Goal: Task Accomplishment & Management: Complete application form

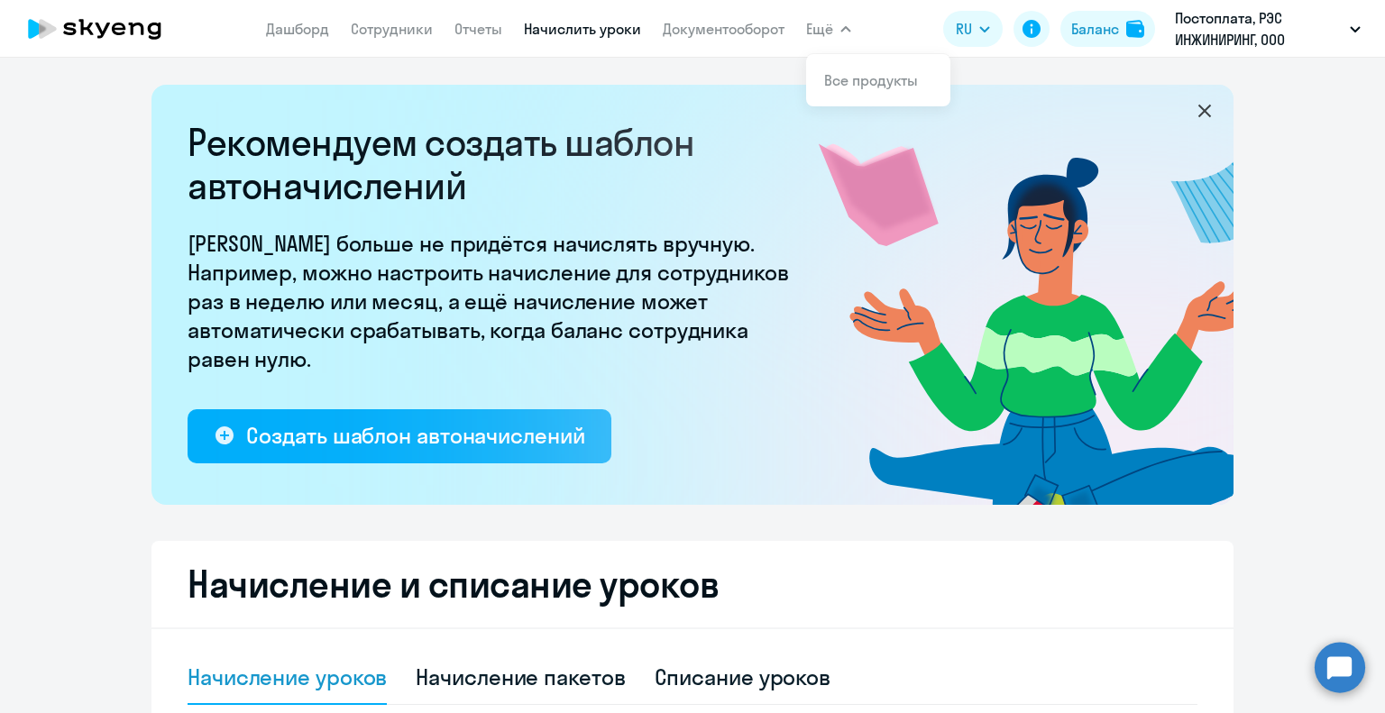
select select "10"
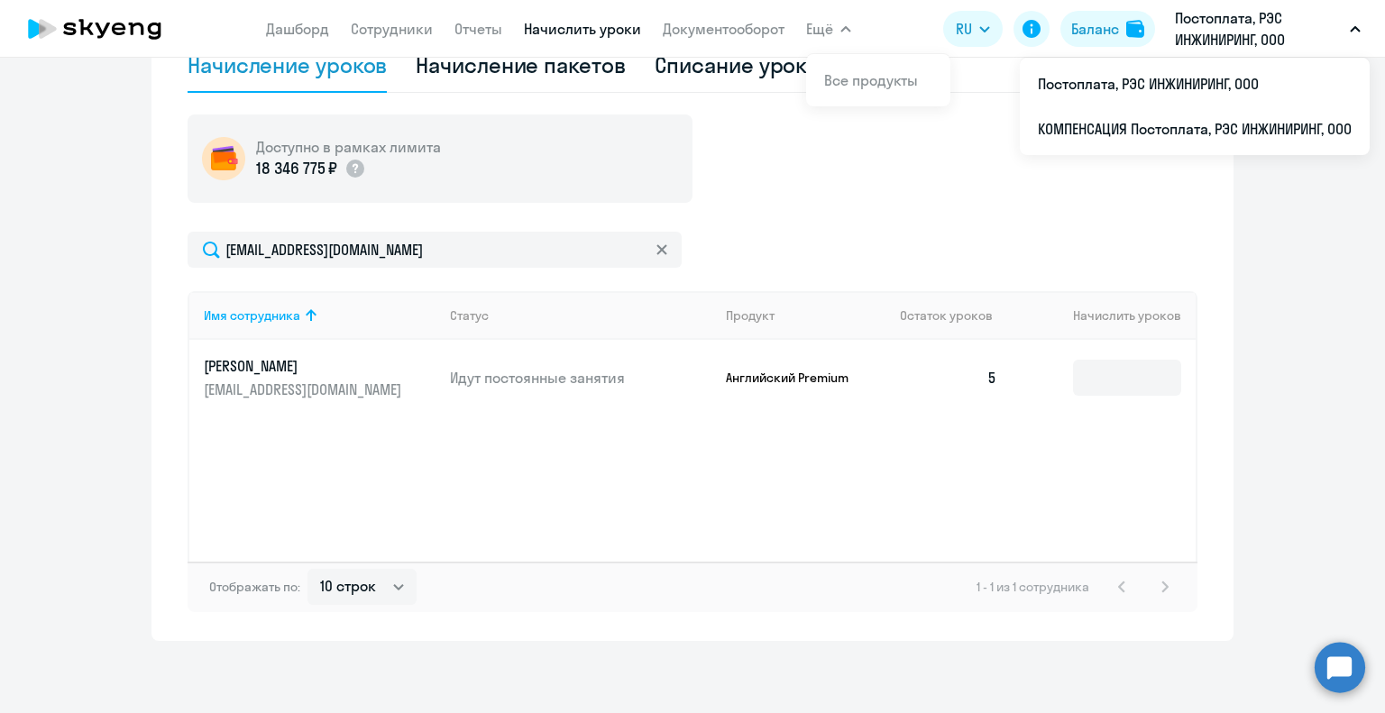
click at [1353, 30] on icon "button" at bounding box center [1355, 29] width 11 height 6
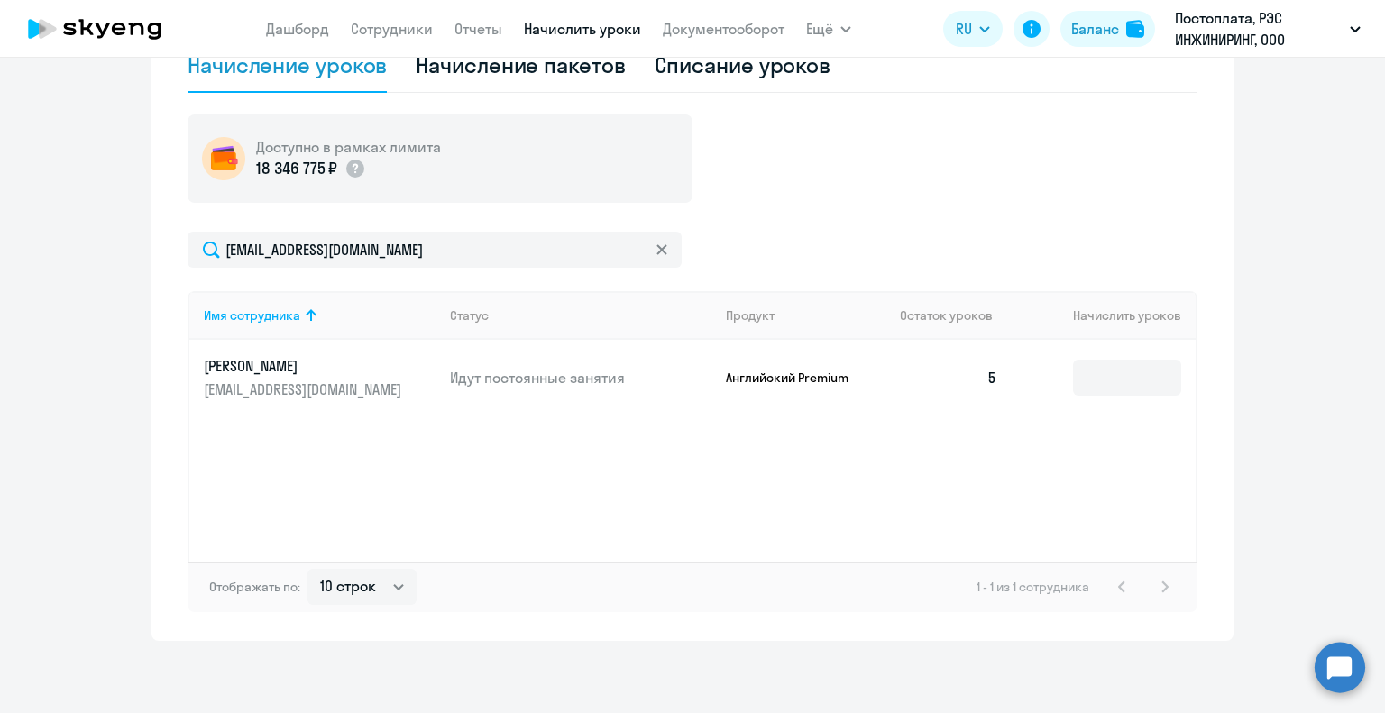
click at [1354, 30] on icon "button" at bounding box center [1354, 29] width 9 height 5
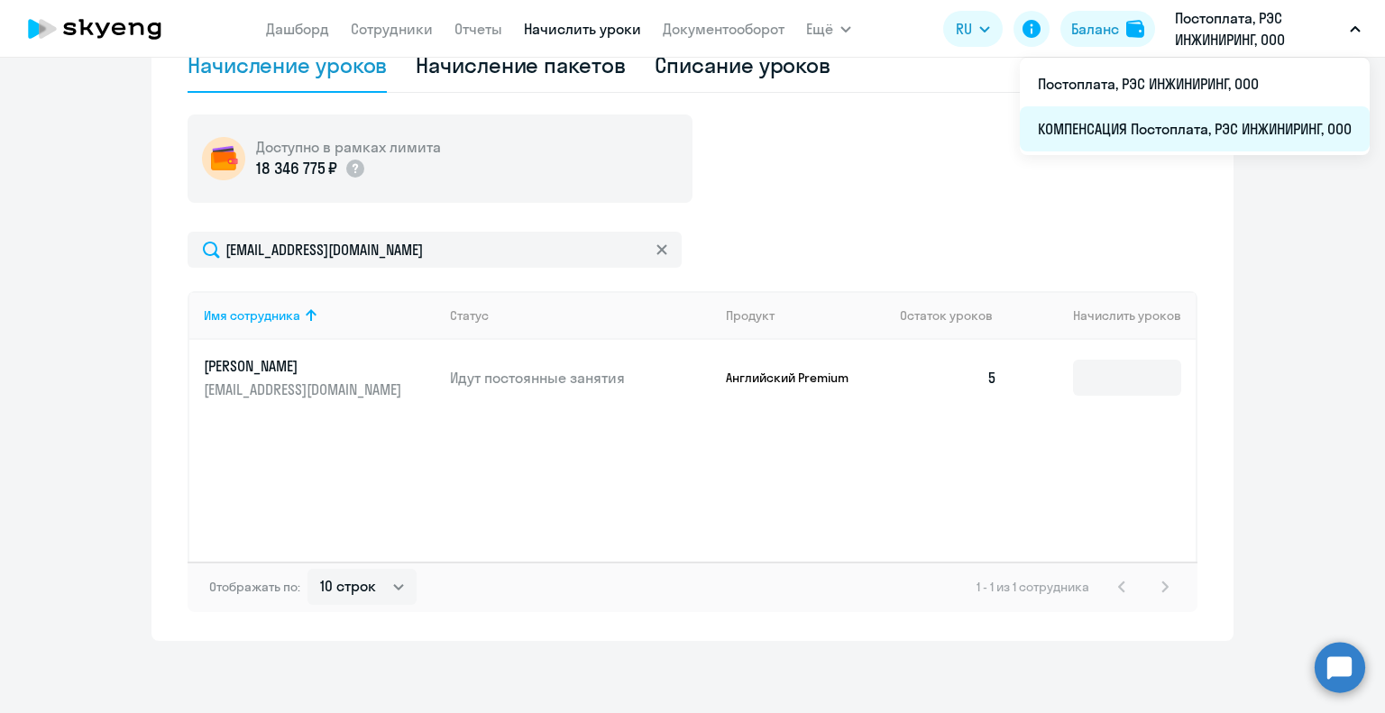
click at [1234, 138] on li "КОМПЕНСАЦИЯ Постоплата, РЭС ИНЖИНИРИНГ, ООО" at bounding box center [1195, 128] width 350 height 45
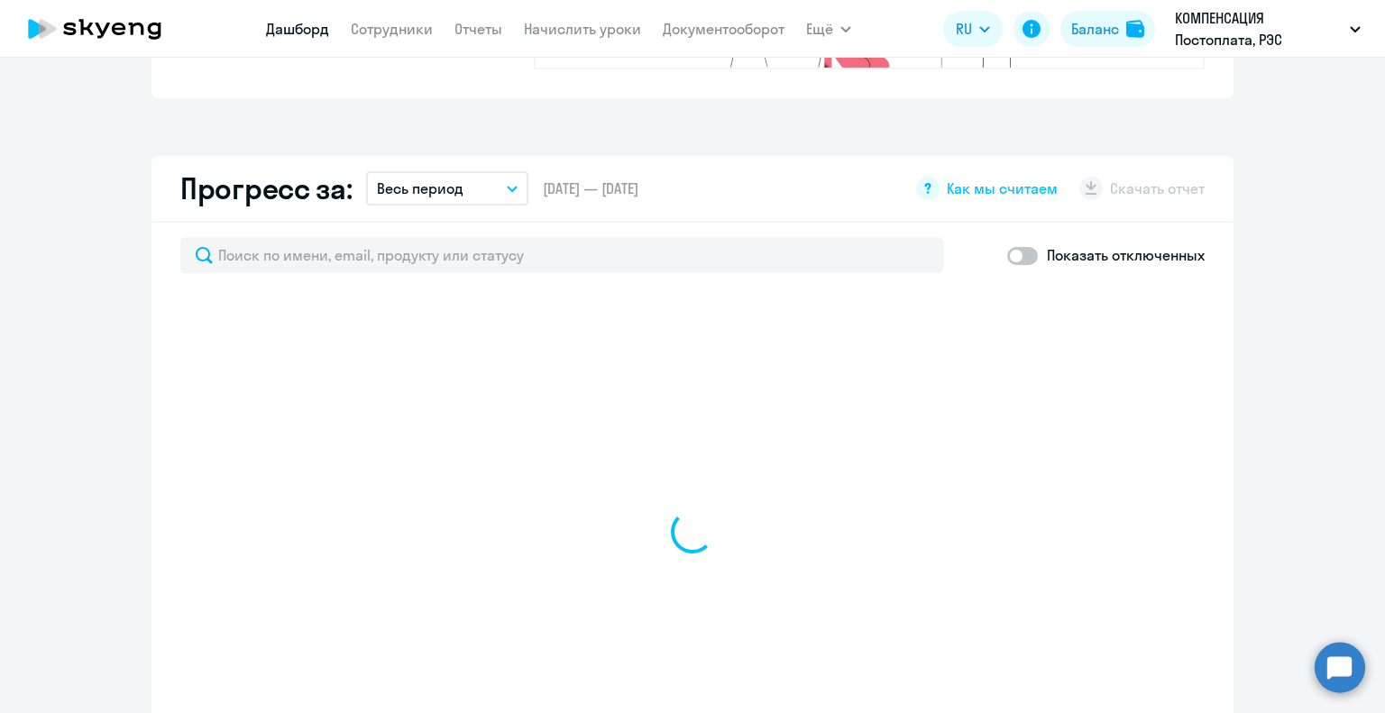
scroll to position [432, 0]
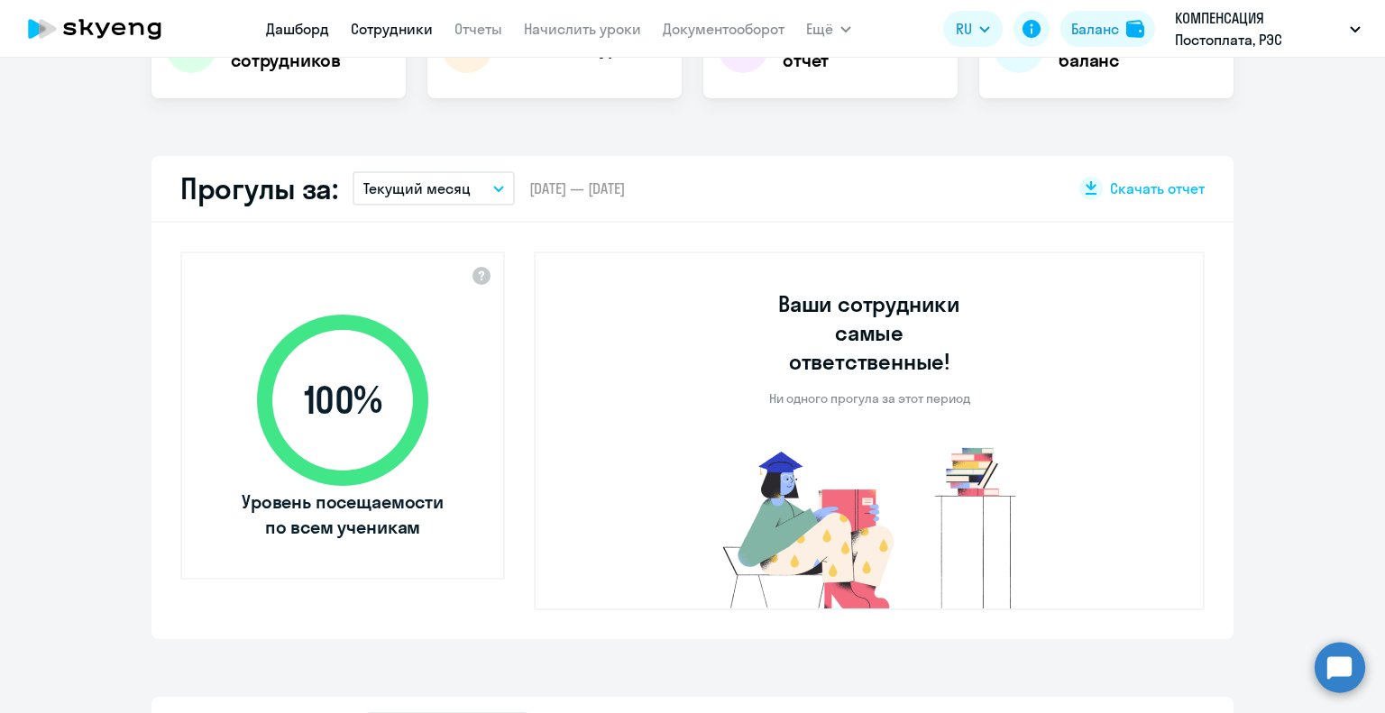
click at [381, 32] on link "Сотрудники" at bounding box center [392, 29] width 82 height 18
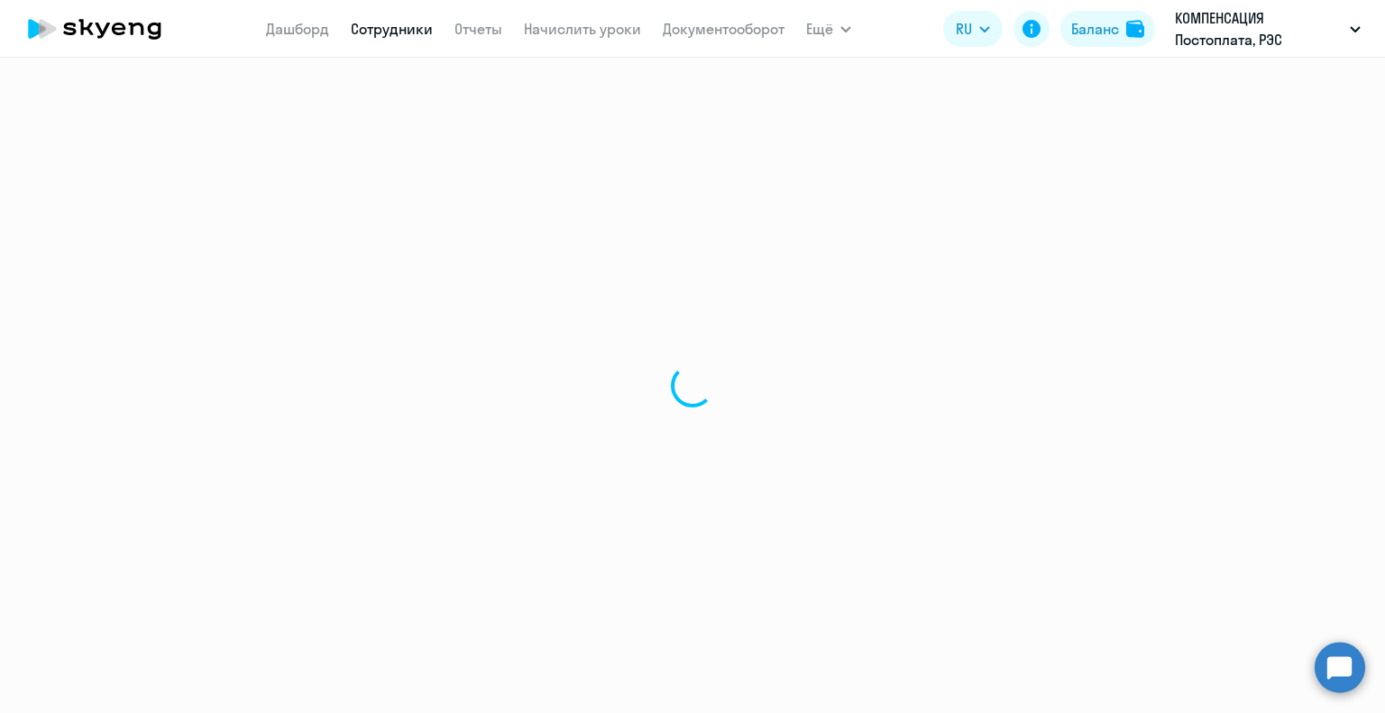
select select "30"
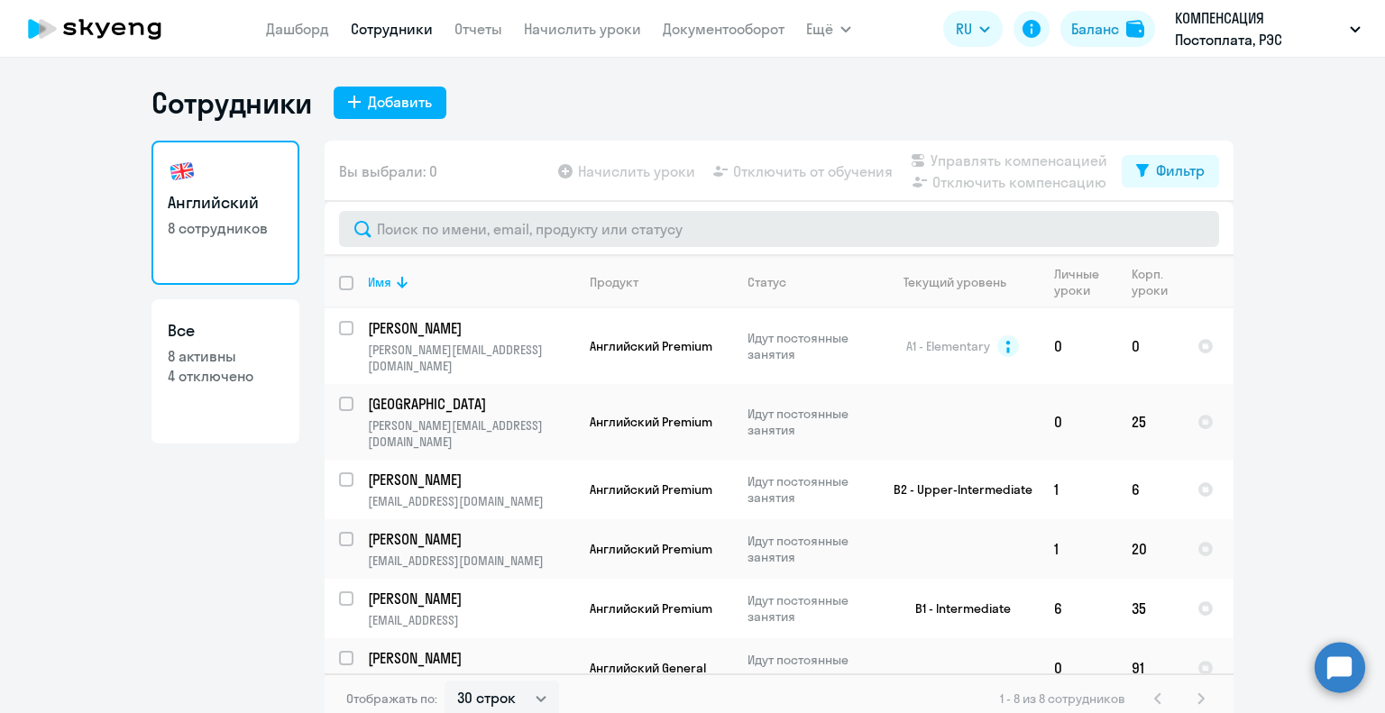
scroll to position [11, 0]
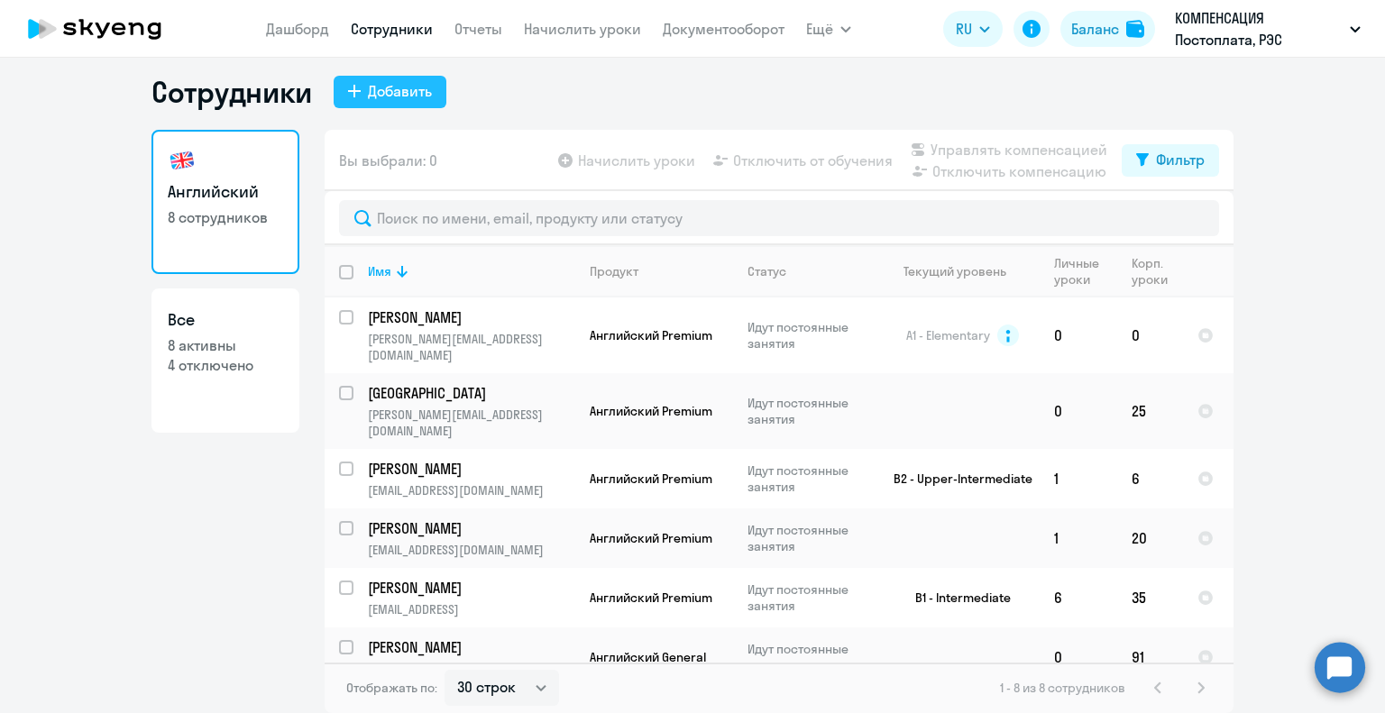
click at [392, 93] on div "Добавить" at bounding box center [400, 91] width 64 height 22
select select "english_adult_not_native_speaker"
select select "3"
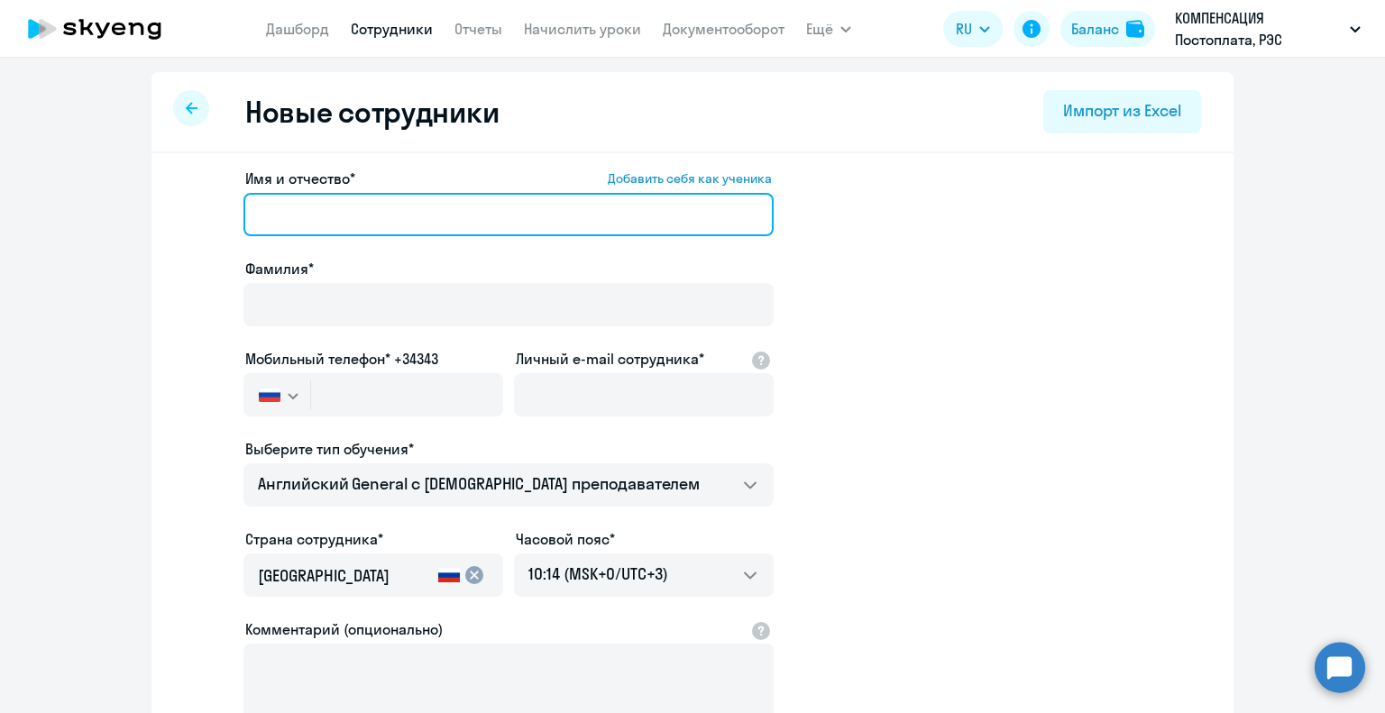
click at [300, 216] on input "Имя и отчество* Добавить себя как ученика" at bounding box center [508, 214] width 530 height 43
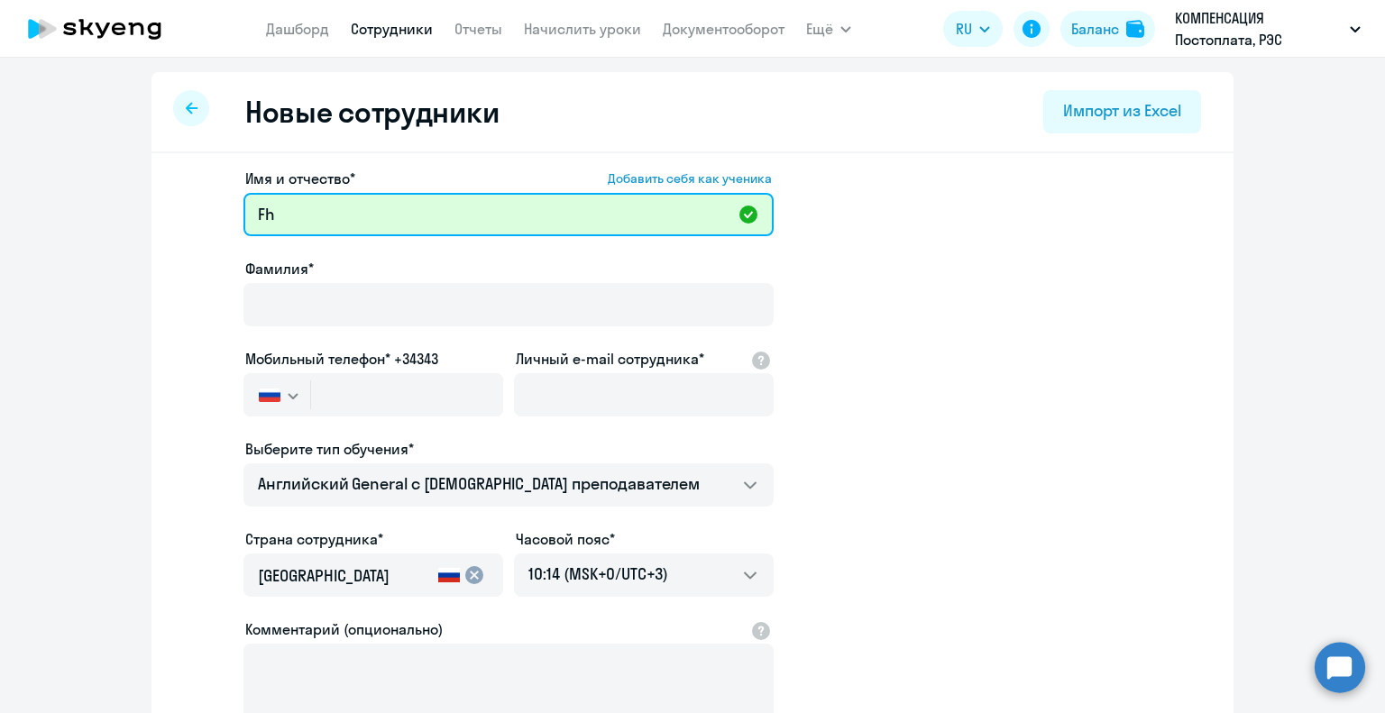
type input "F"
type input "[PERSON_NAME]"
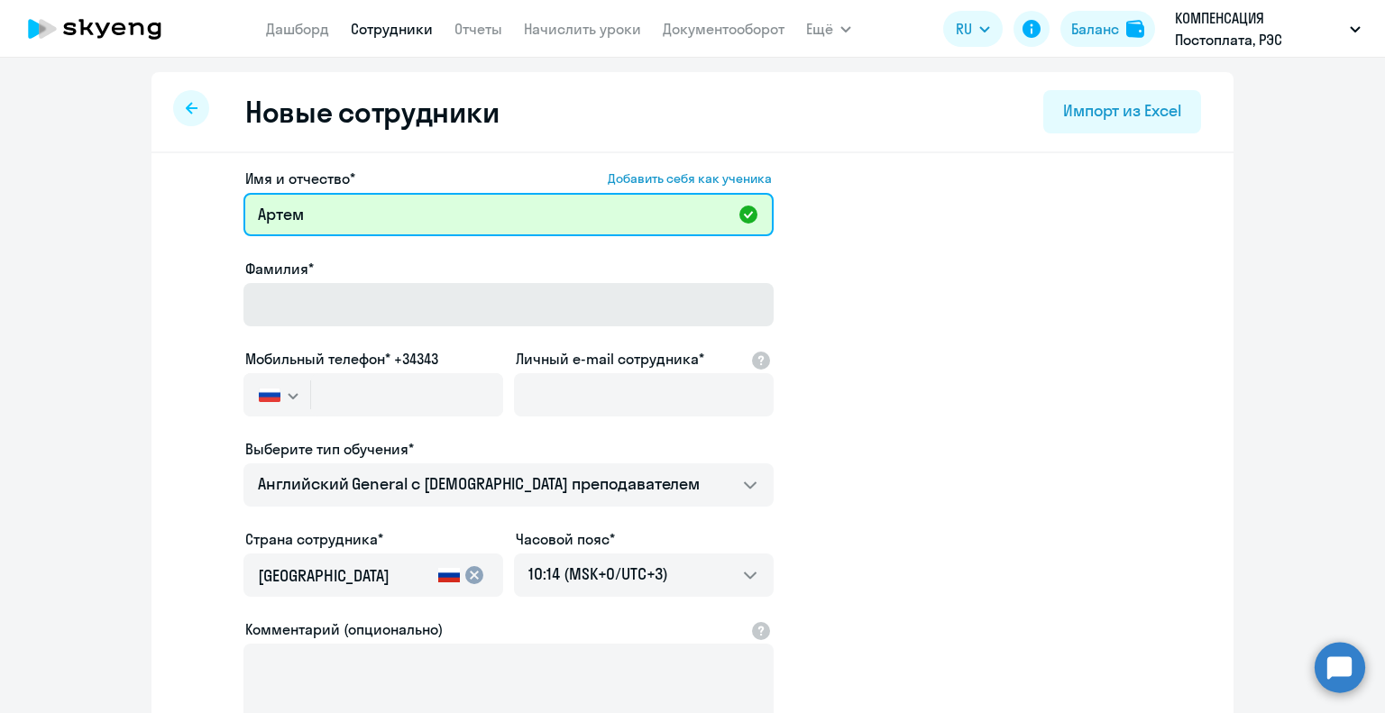
type input "Артем"
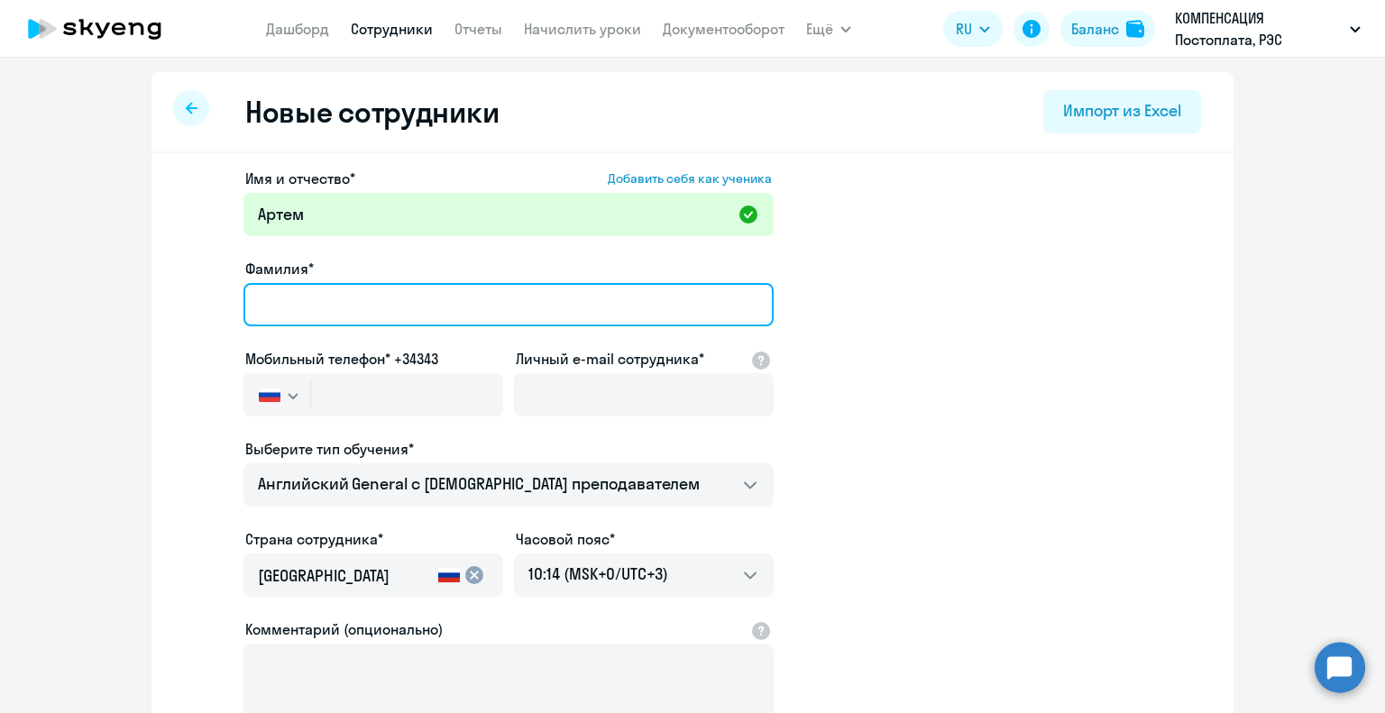
click at [275, 308] on input "Фамилия*" at bounding box center [508, 304] width 530 height 43
type input "Антонов"
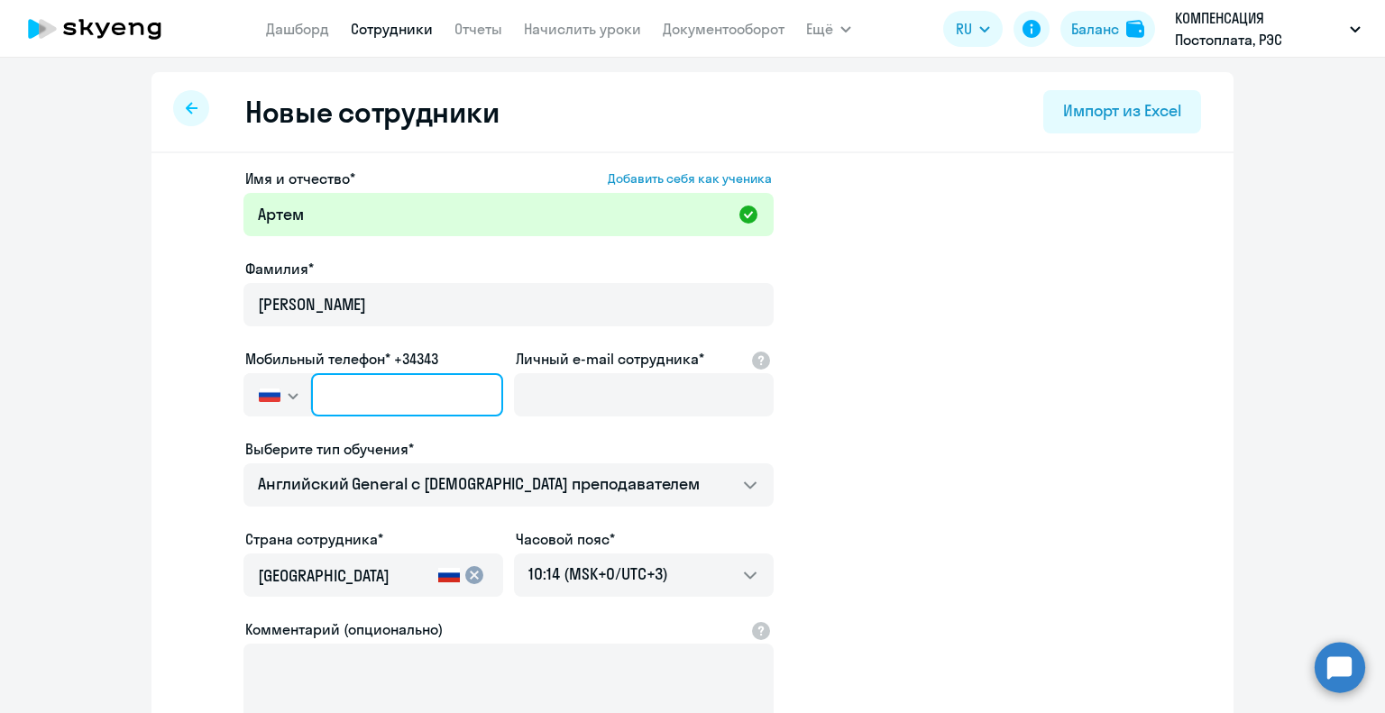
click at [389, 411] on input "text" at bounding box center [407, 394] width 192 height 43
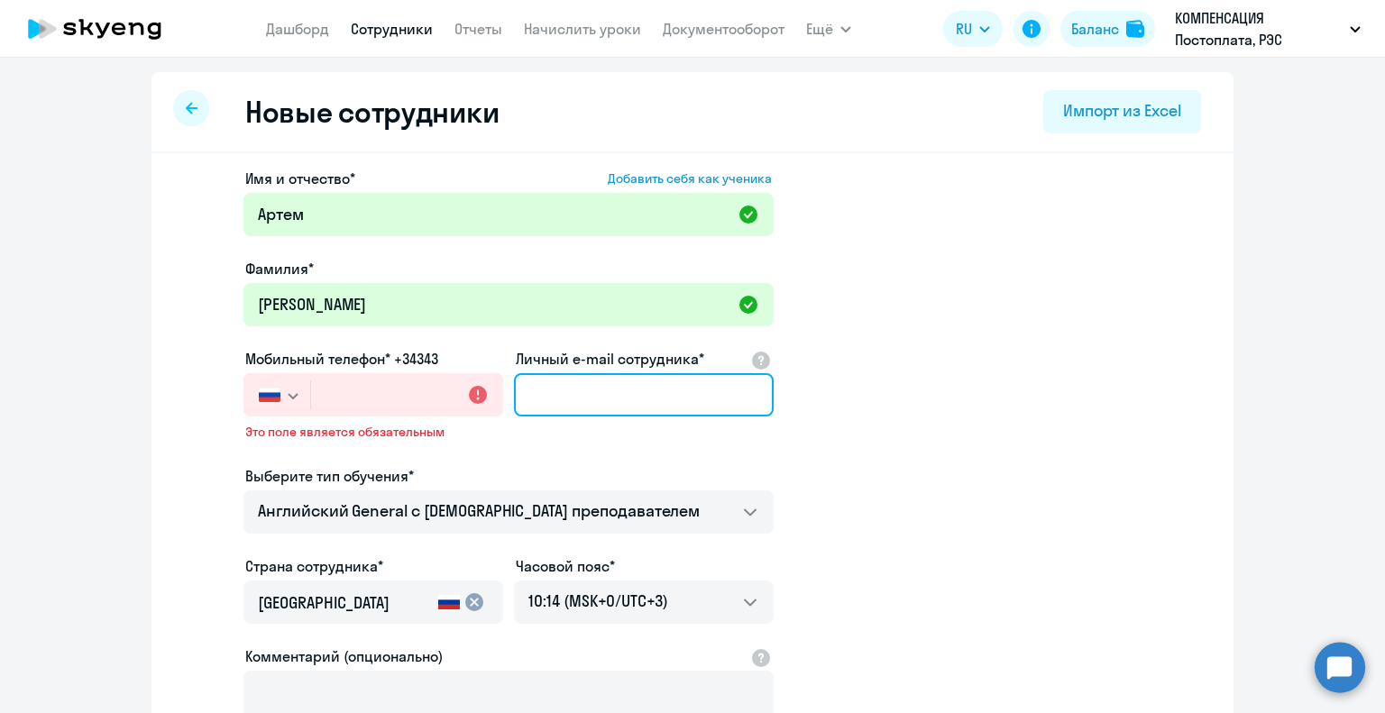
click at [548, 392] on input "Личный e-mail сотрудника*" at bounding box center [644, 394] width 260 height 43
paste input "[PERSON_NAME][EMAIL_ADDRESS][DOMAIN_NAME]"
type input "[PERSON_NAME][EMAIL_ADDRESS][DOMAIN_NAME]"
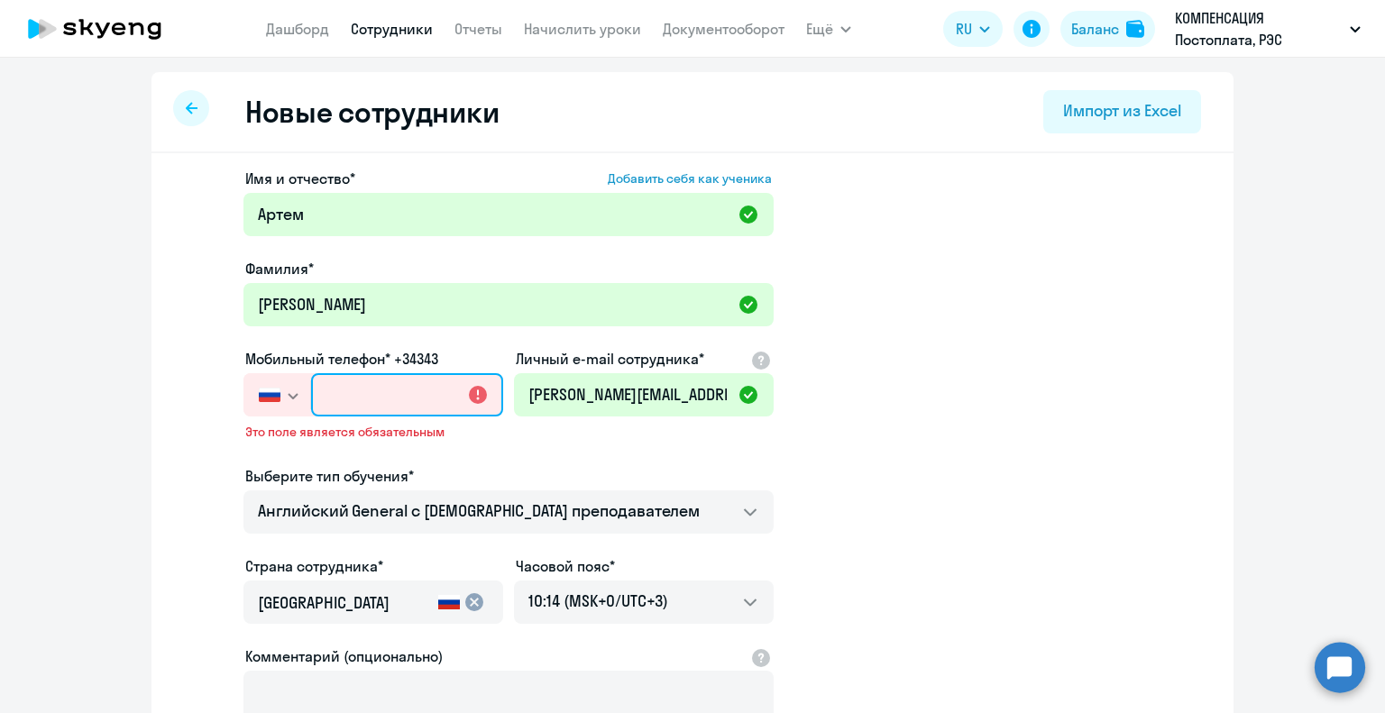
click at [338, 396] on input "text" at bounding box center [407, 394] width 192 height 43
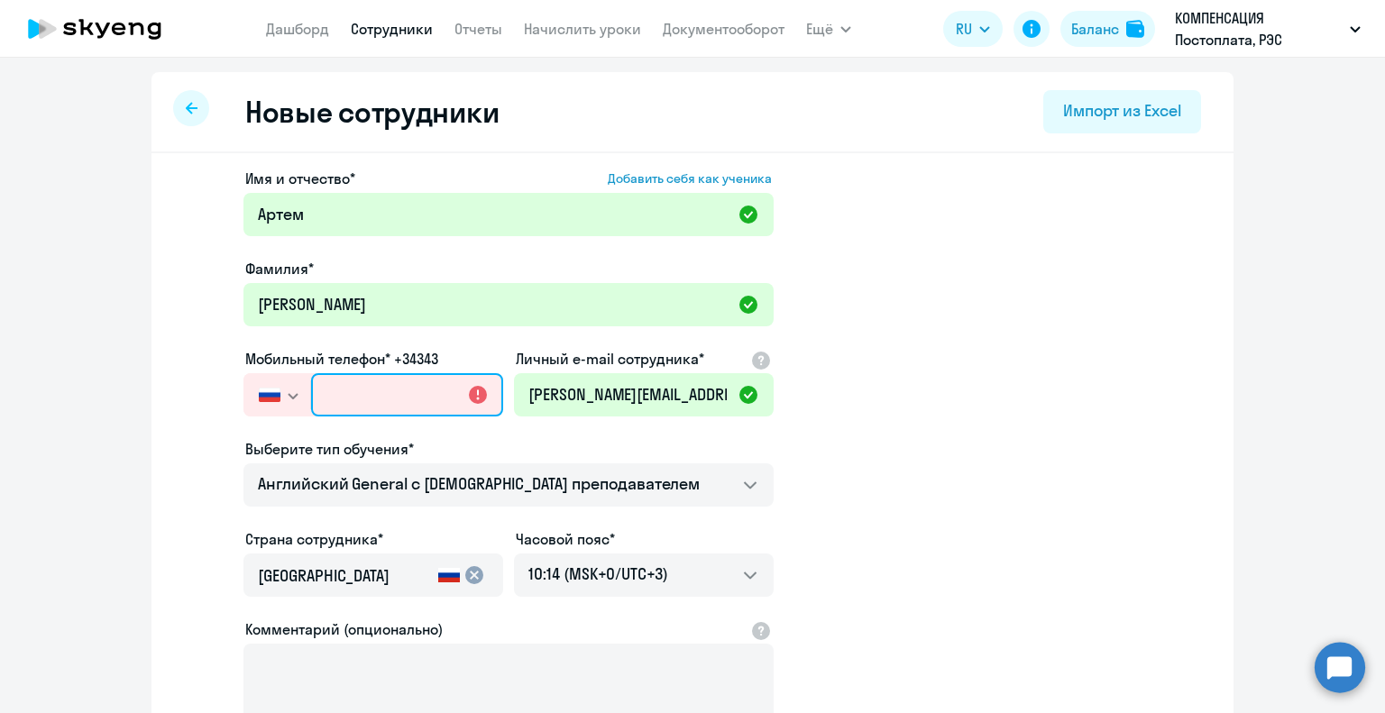
paste input "+7 967 600-47-08"
type input "+7 967 600-47-08"
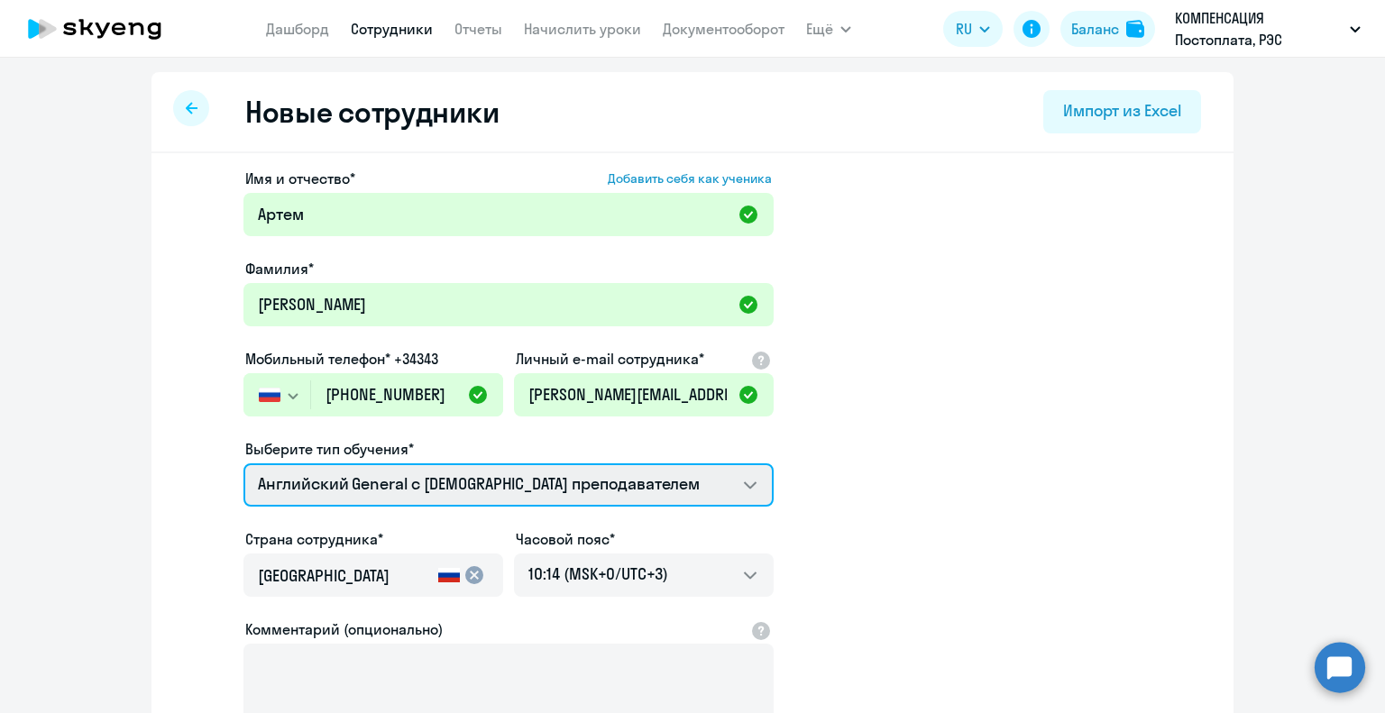
click at [746, 490] on select "Английский General с русскоговорящим преподавателем Премиум английский с русско…" at bounding box center [508, 484] width 530 height 43
select select "english_adult_not_native_speaker_premium"
click at [243, 463] on select "Английский General с русскоговорящим преподавателем Премиум английский с русско…" at bounding box center [508, 484] width 530 height 43
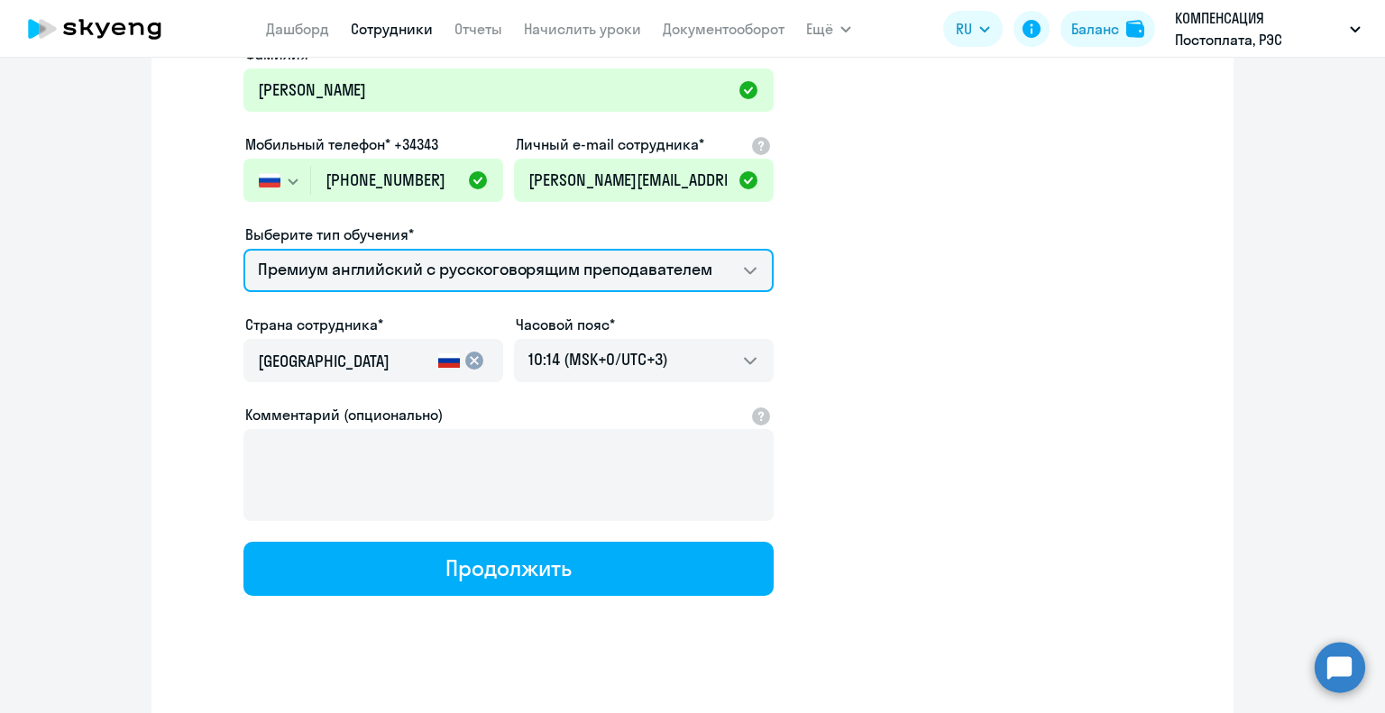
scroll to position [230, 0]
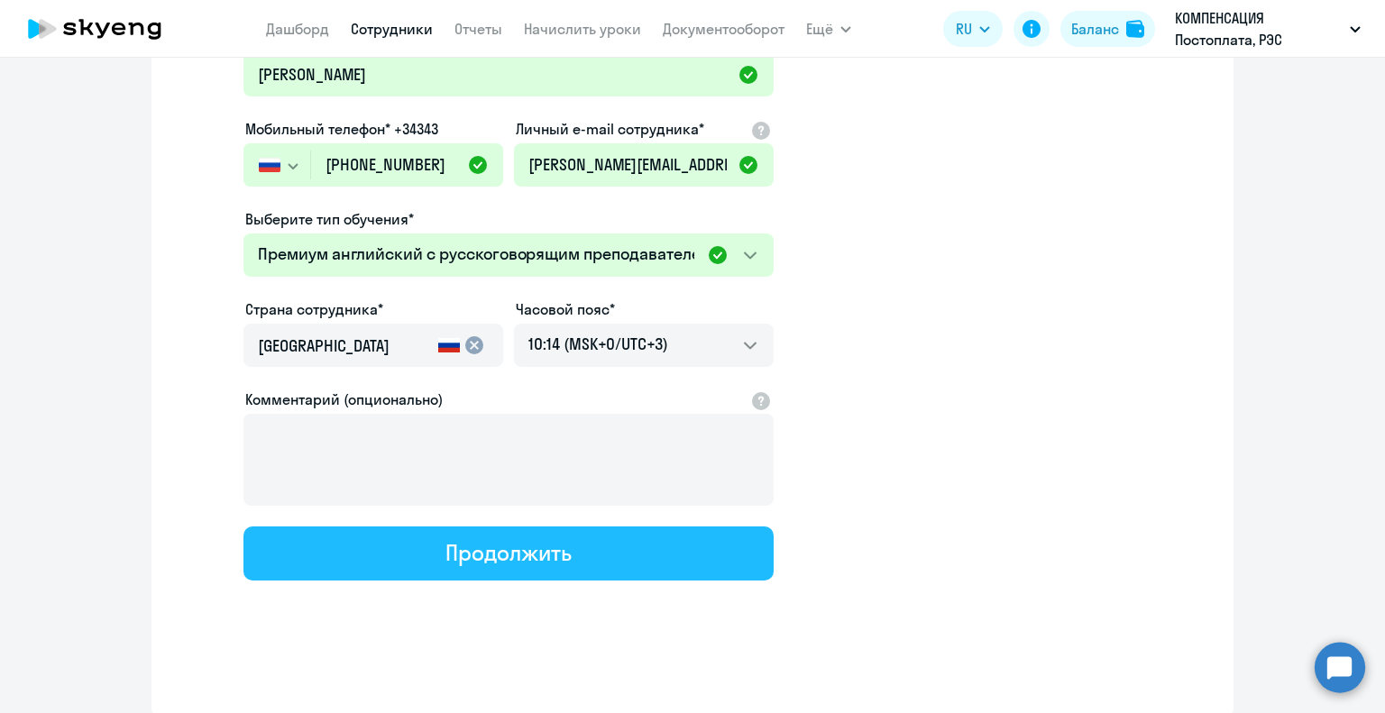
click at [526, 563] on div "Продолжить" at bounding box center [507, 552] width 125 height 29
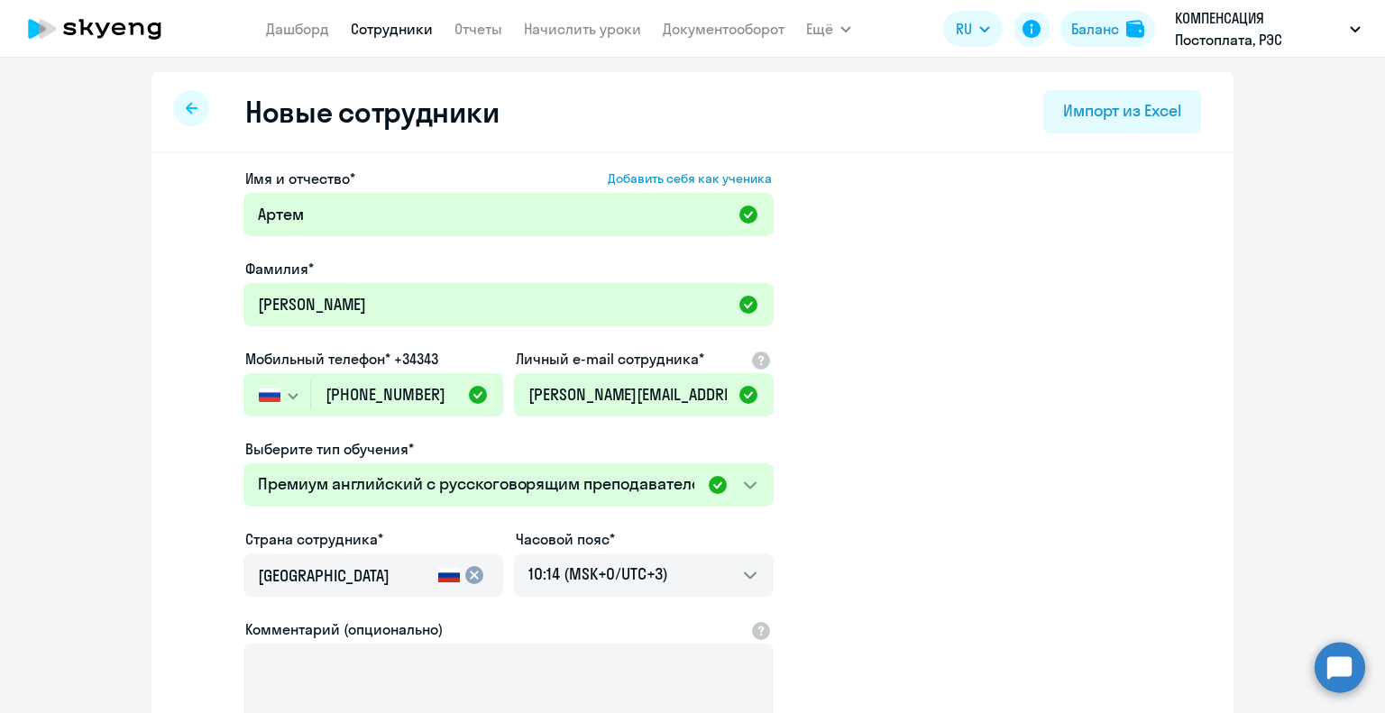
select select "english_adult_not_native_speaker_premium"
select select "3"
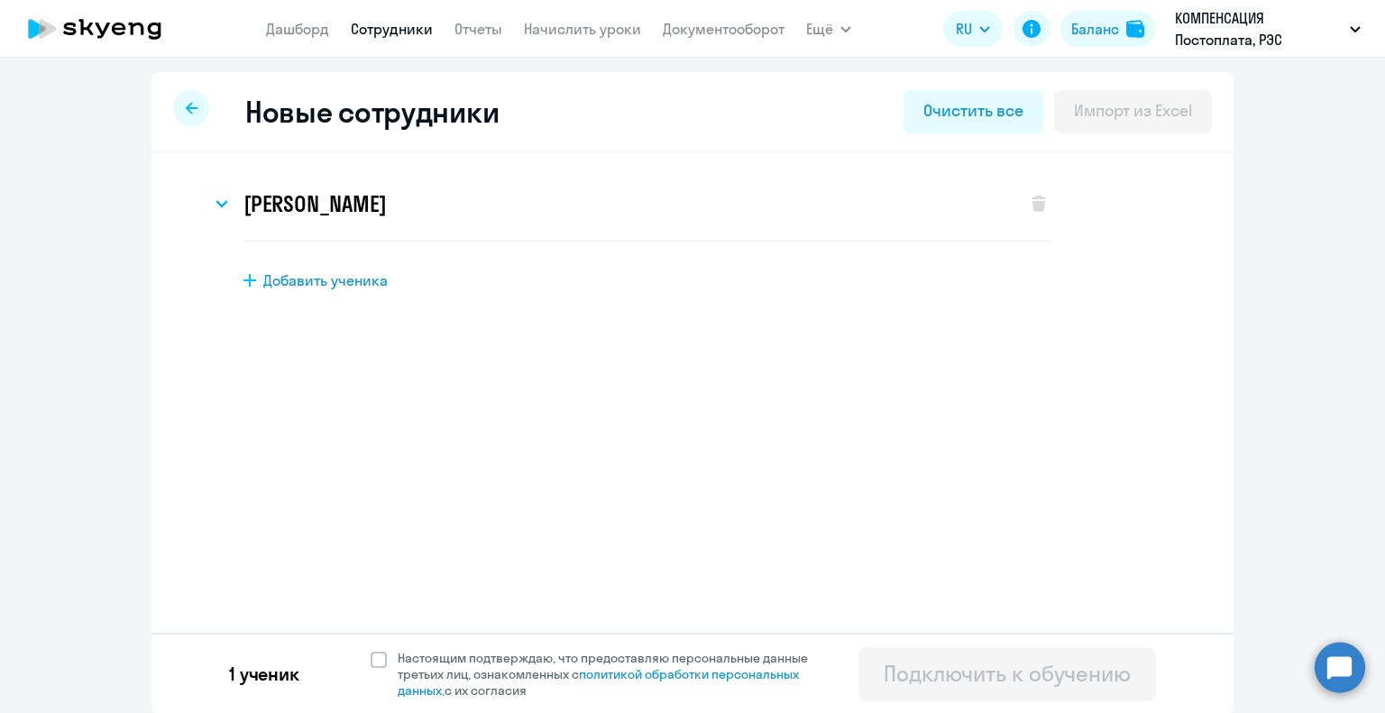
scroll to position [0, 0]
click at [215, 201] on icon at bounding box center [221, 203] width 13 height 7
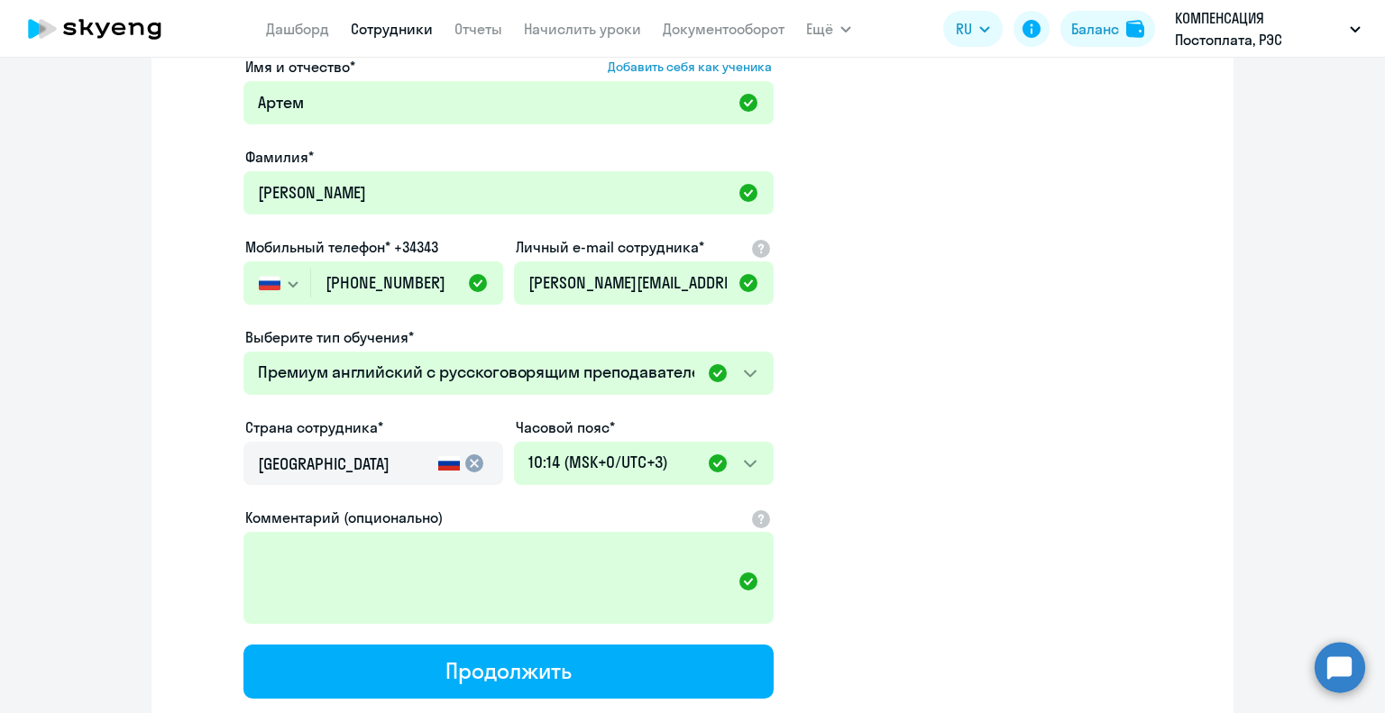
scroll to position [368, 0]
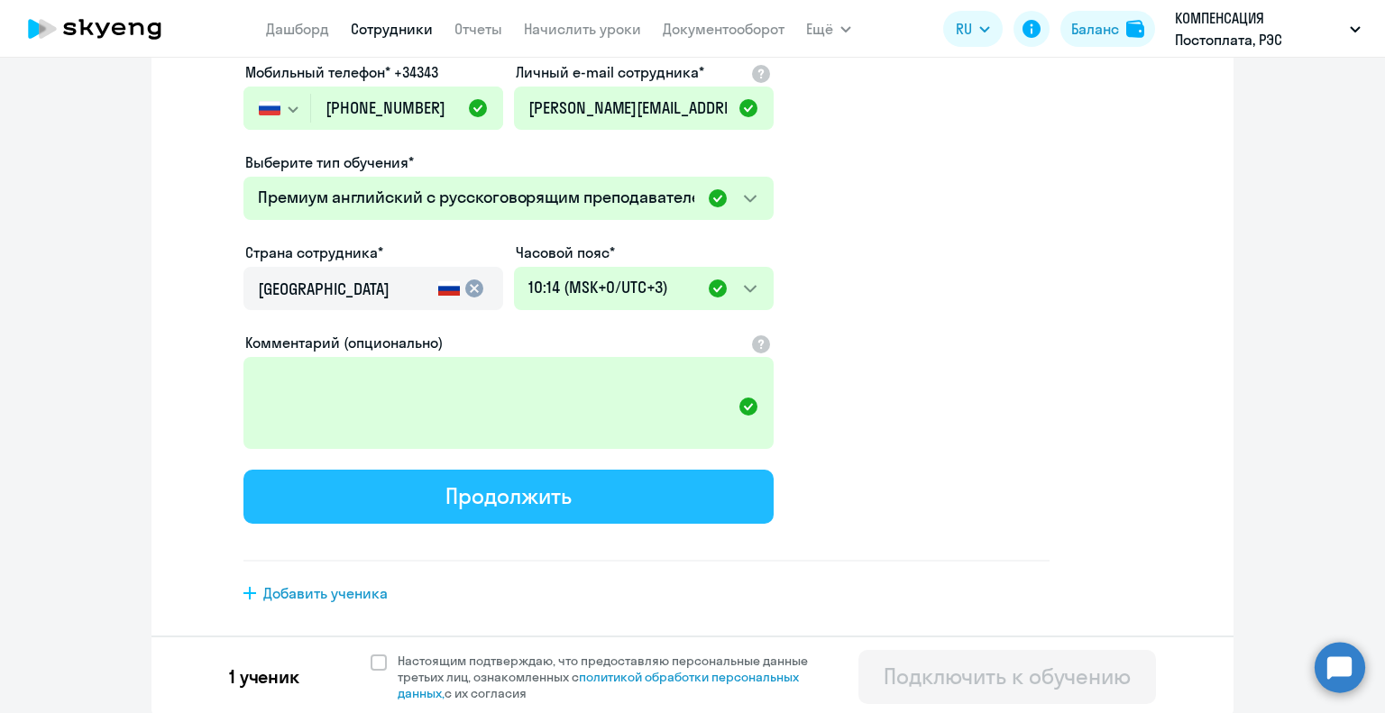
click at [570, 497] on button "Продолжить" at bounding box center [508, 497] width 530 height 54
select select "english_adult_not_native_speaker_premium"
select select "3"
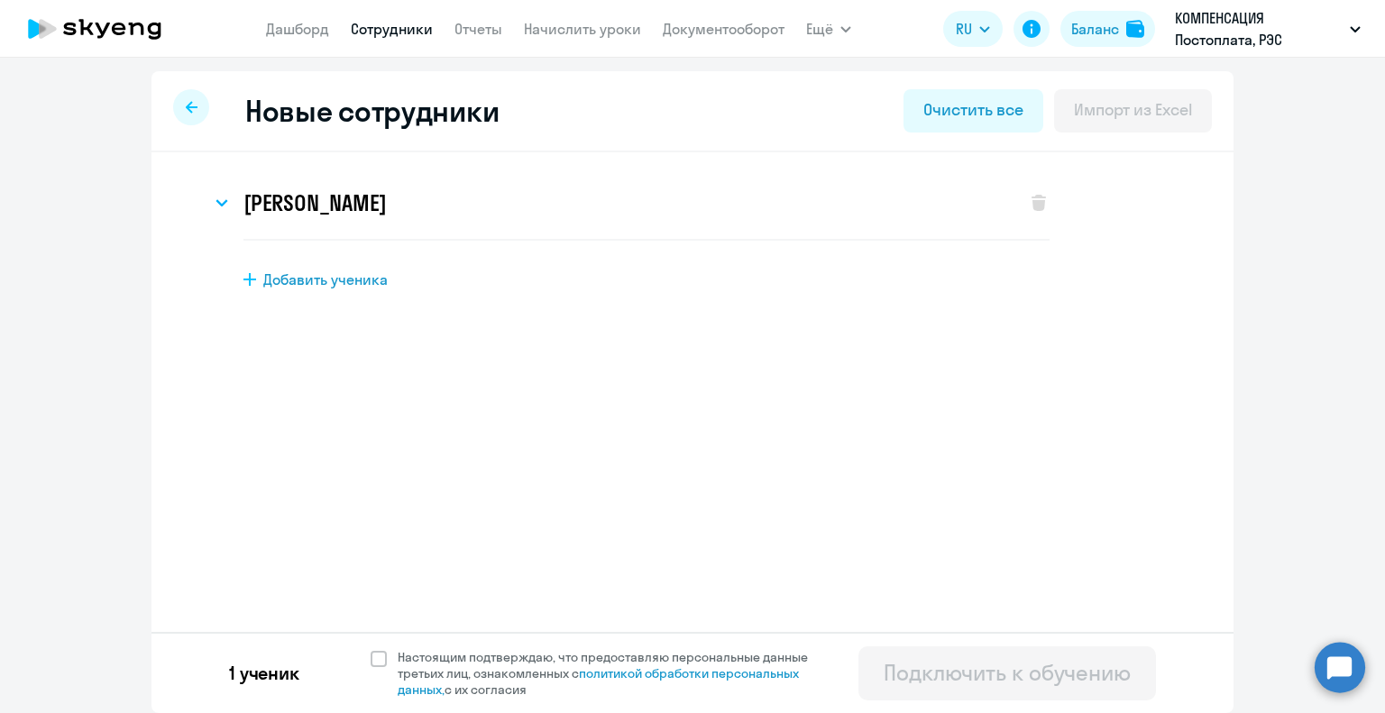
scroll to position [0, 0]
click at [399, 33] on link "Сотрудники" at bounding box center [392, 29] width 82 height 18
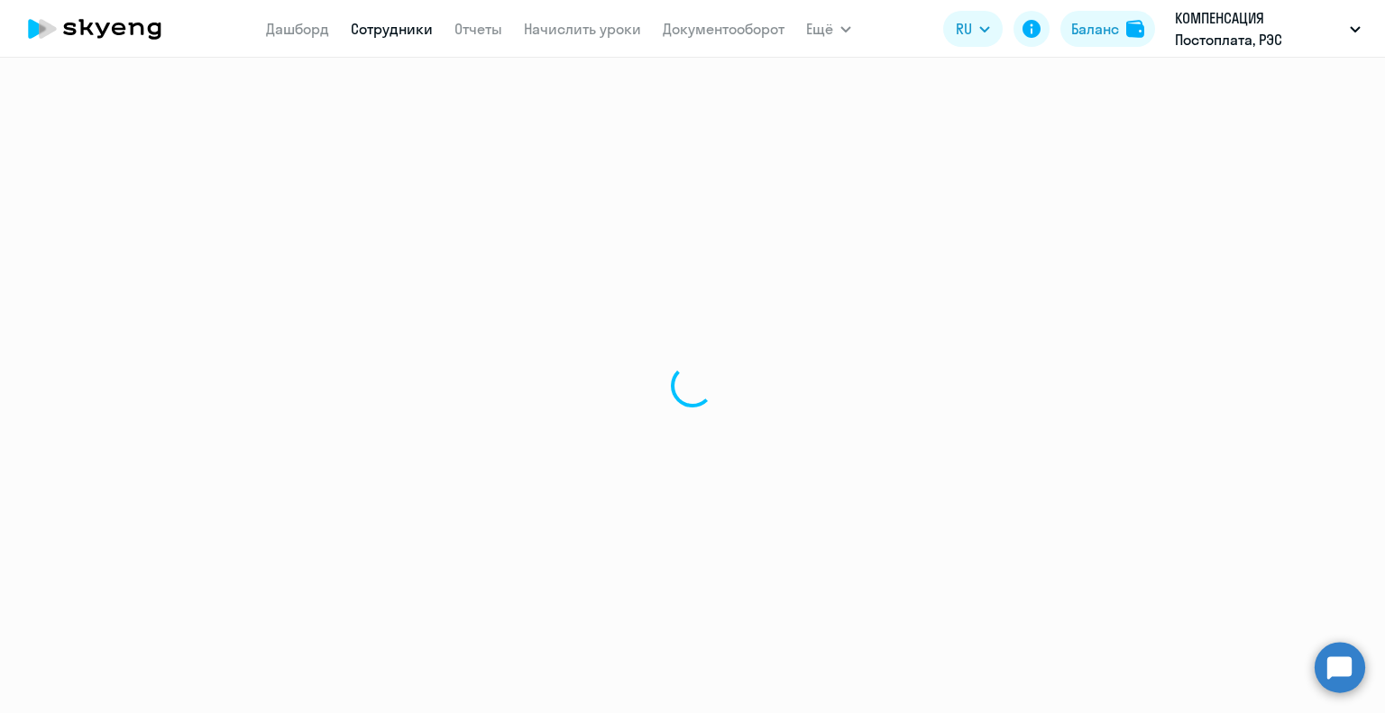
select select "30"
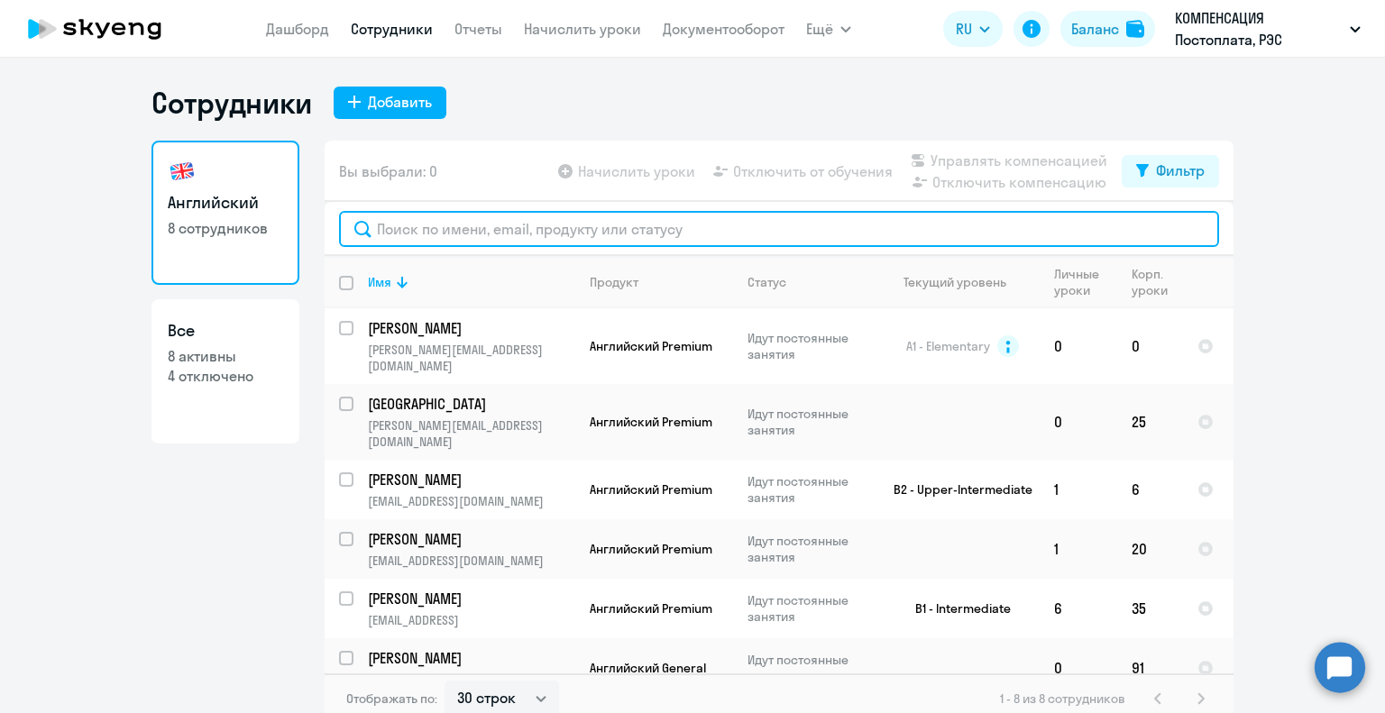
click at [447, 237] on input "text" at bounding box center [779, 229] width 880 height 36
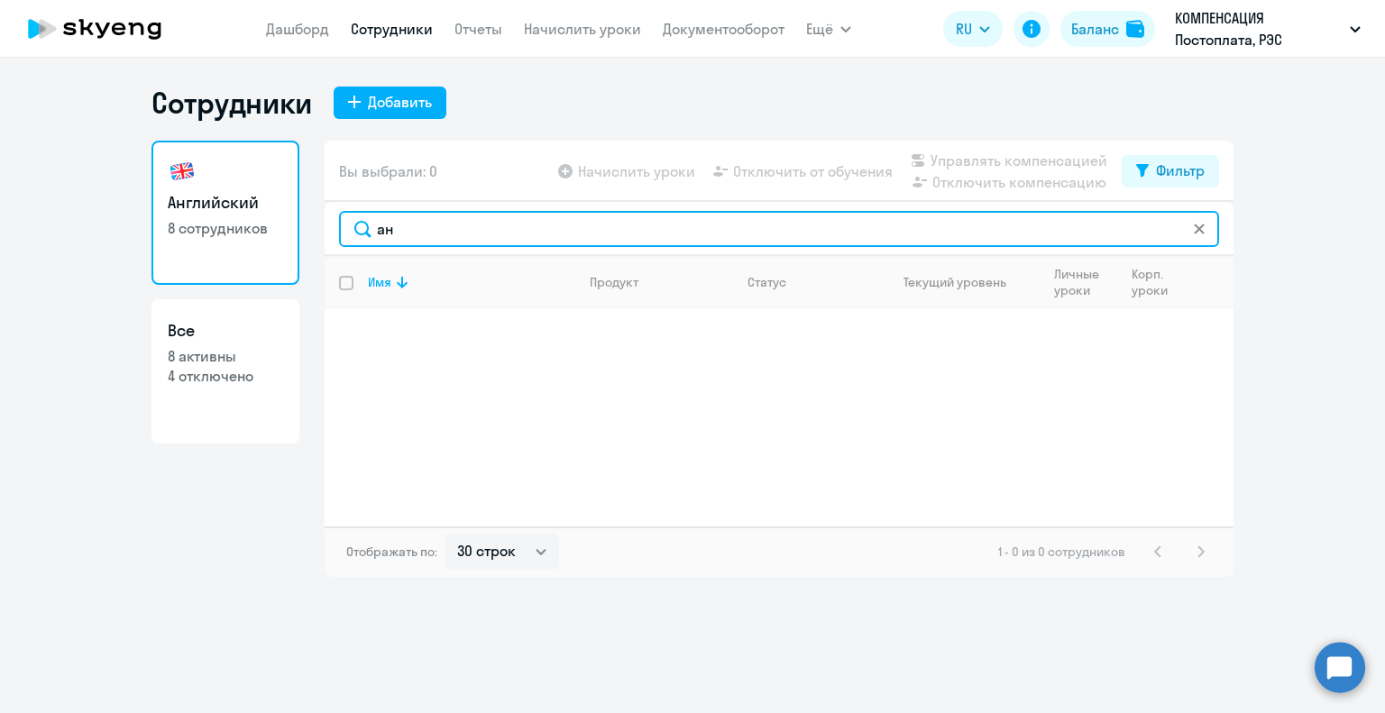
type input "[PERSON_NAME]"
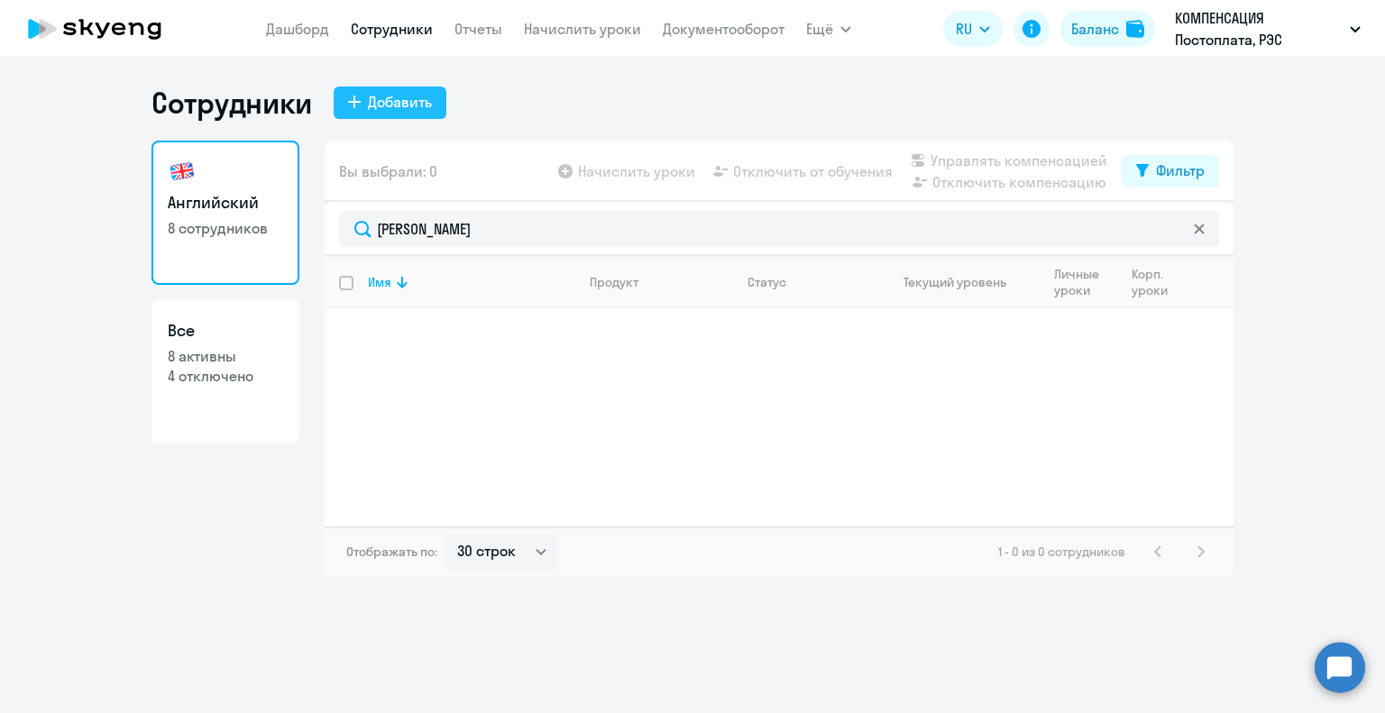
click at [407, 107] on div "Добавить" at bounding box center [400, 102] width 64 height 22
select select "english_adult_not_native_speaker_premium"
select select "3"
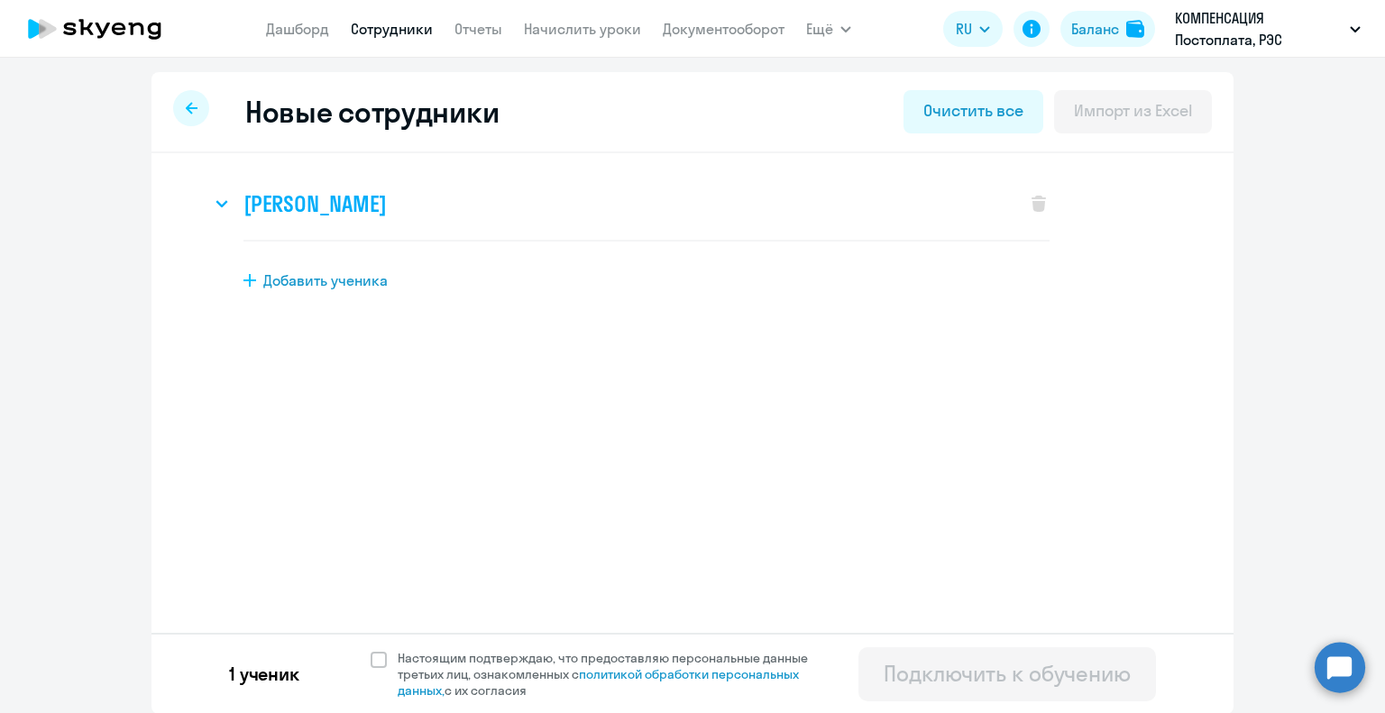
click at [216, 205] on icon at bounding box center [221, 203] width 10 height 5
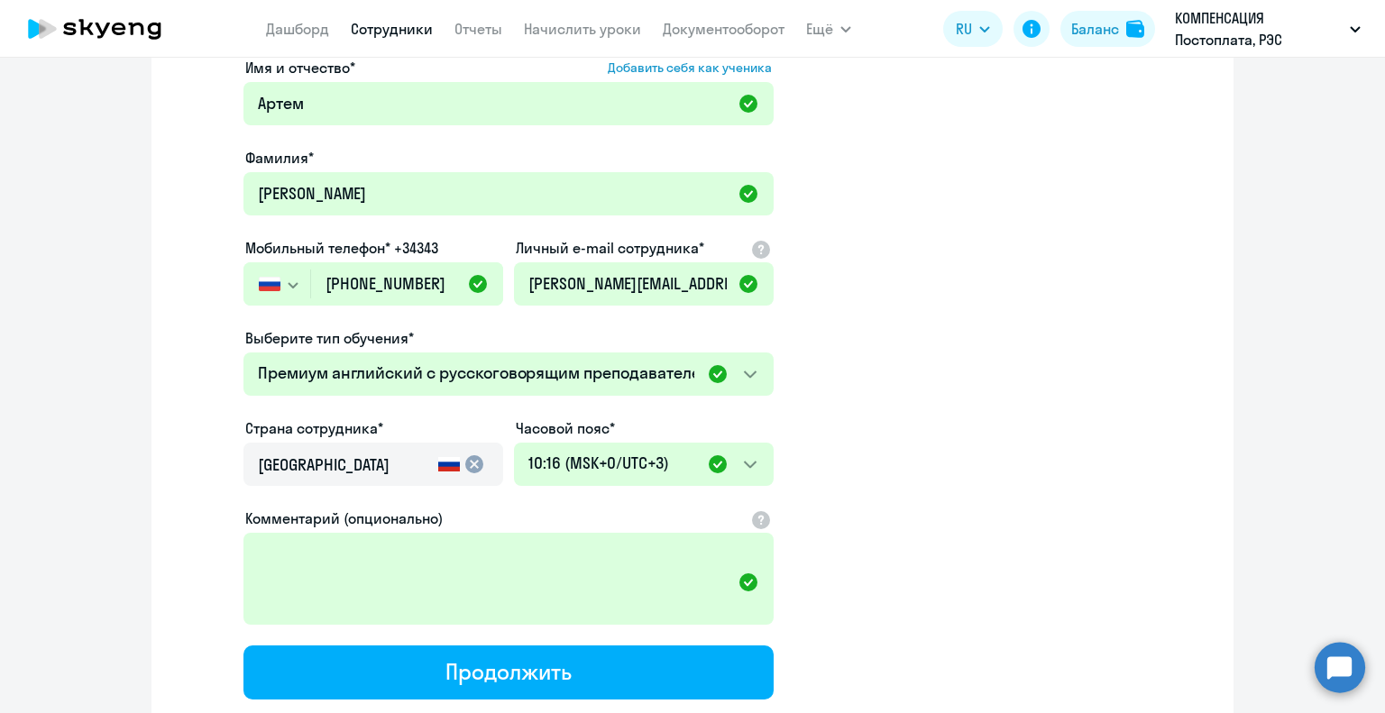
scroll to position [368, 0]
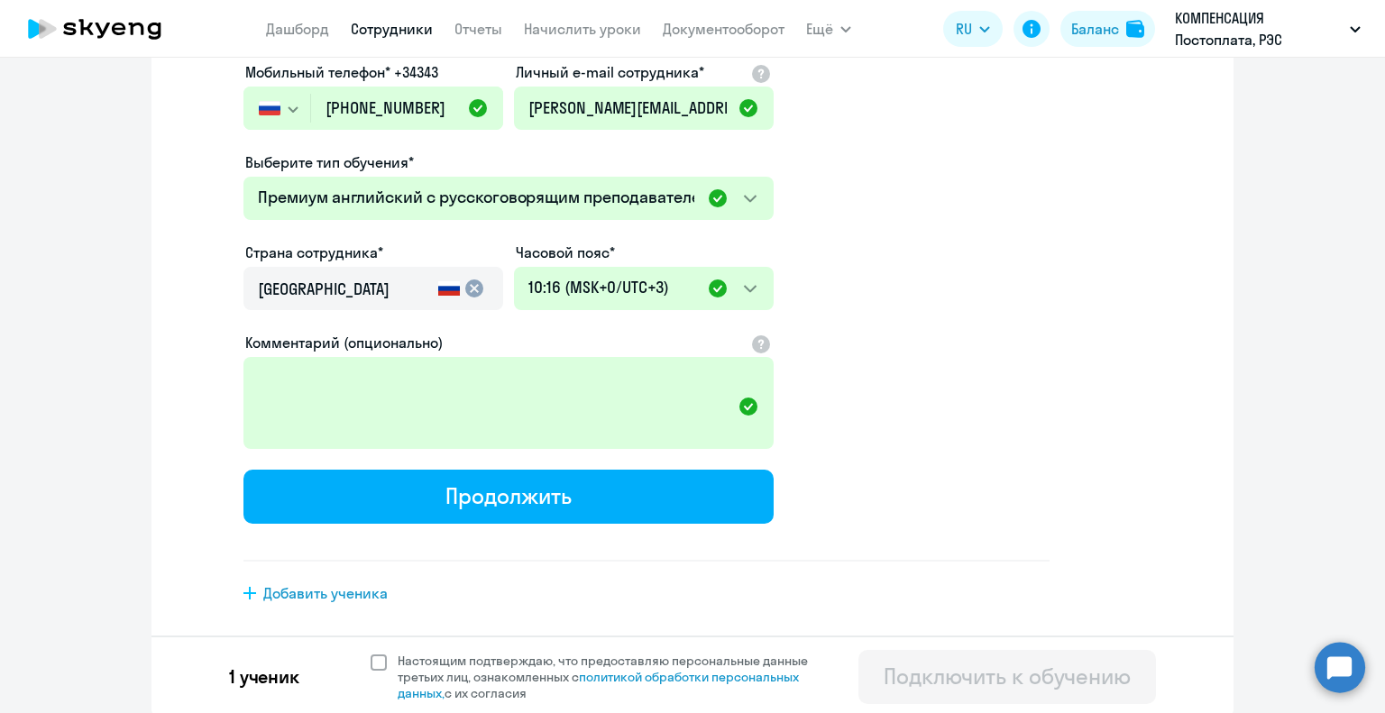
drag, startPoint x: 371, startPoint y: 656, endPoint x: 447, endPoint y: 670, distance: 77.8
click at [375, 655] on span at bounding box center [379, 663] width 16 height 16
click at [371, 653] on input "Настоящим подтверждаю, что предоставляю персональные данные третьих лиц, ознако…" at bounding box center [370, 652] width 1 height 1
checkbox input "true"
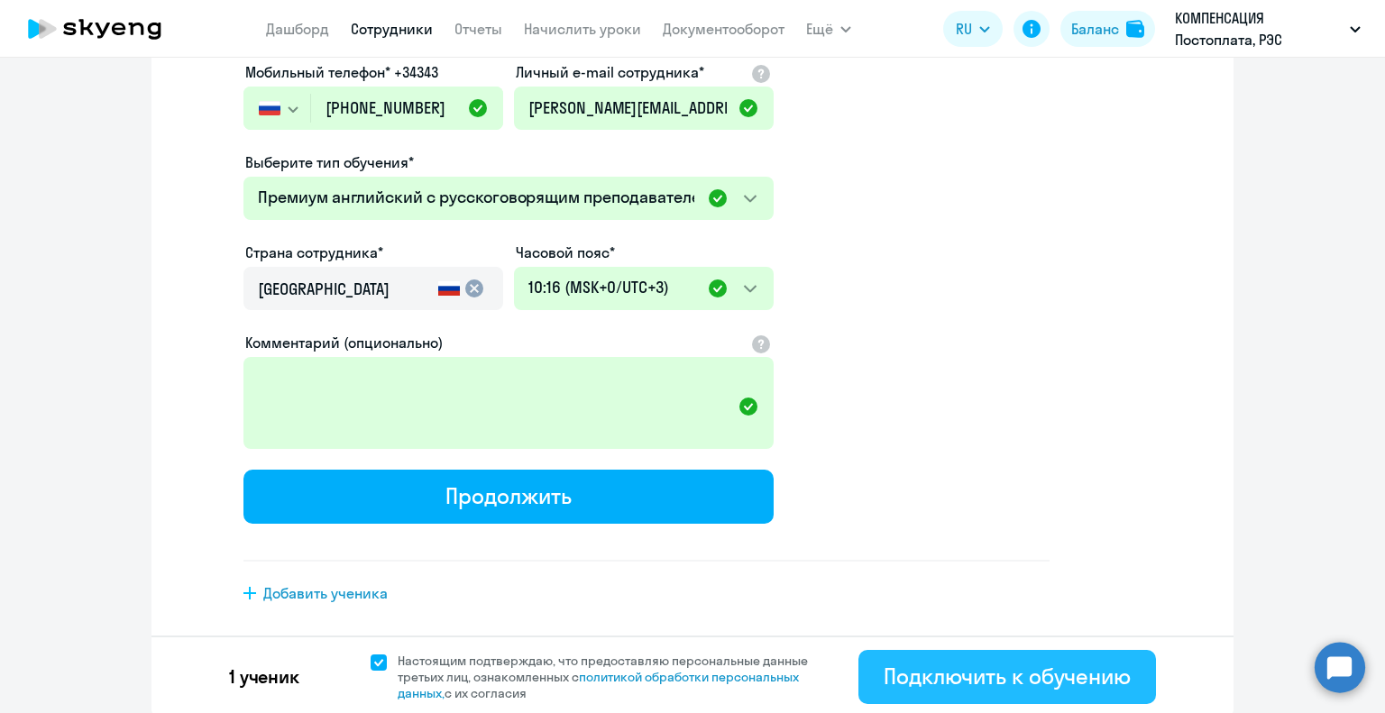
click at [885, 678] on div "Подключить к обучению" at bounding box center [1007, 676] width 247 height 29
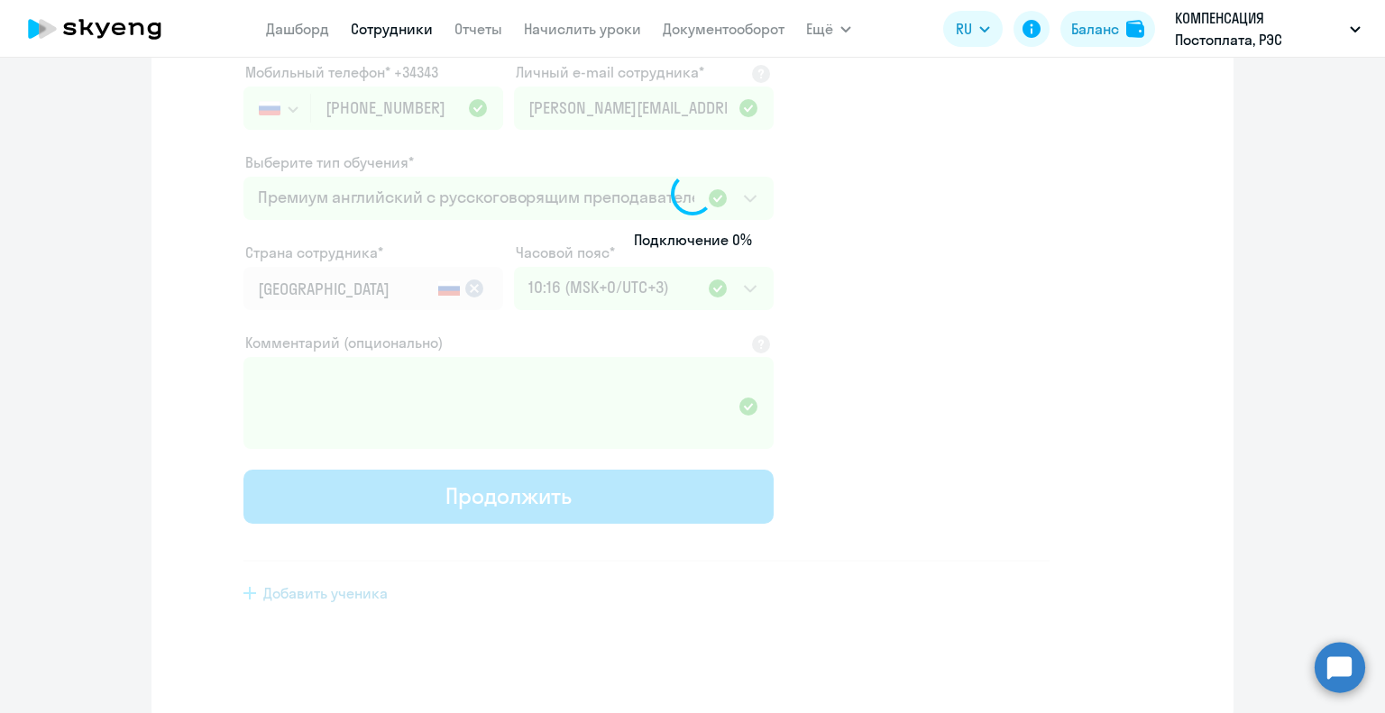
scroll to position [230, 0]
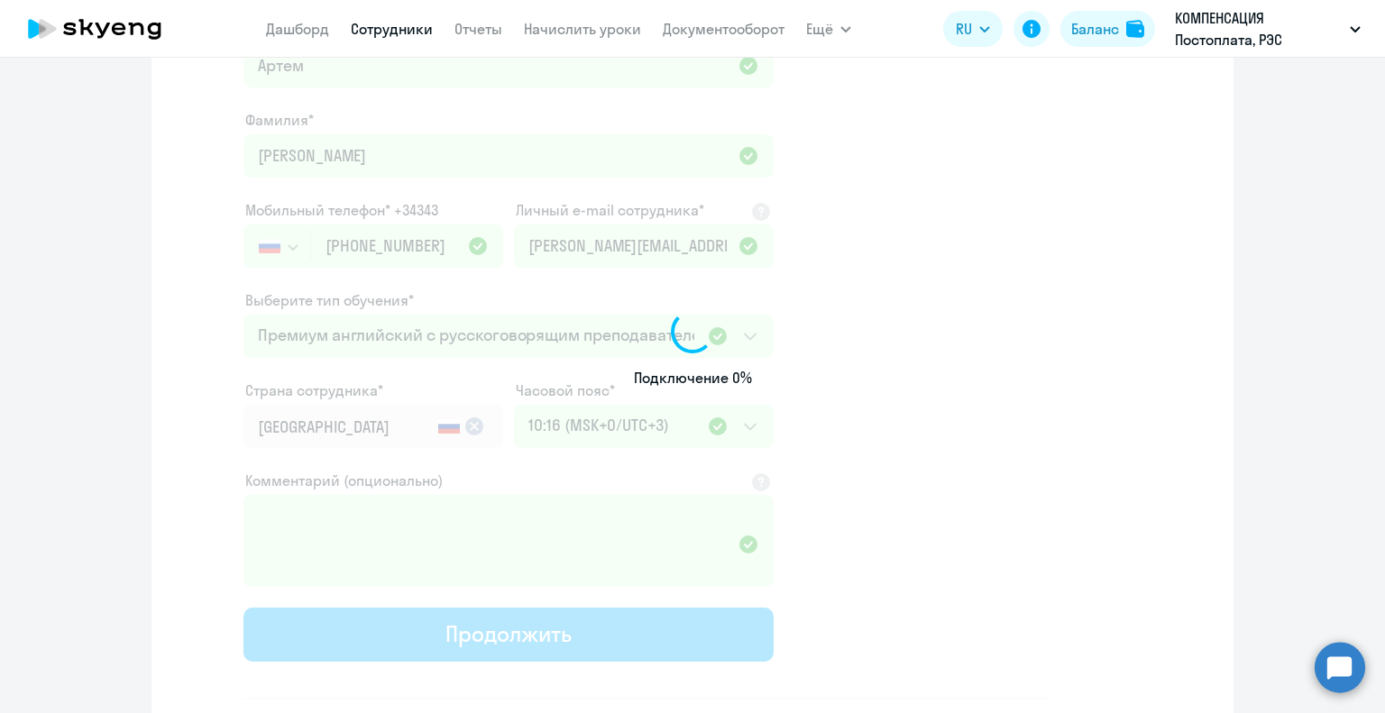
select select "english_adult_not_native_speaker"
select select "3"
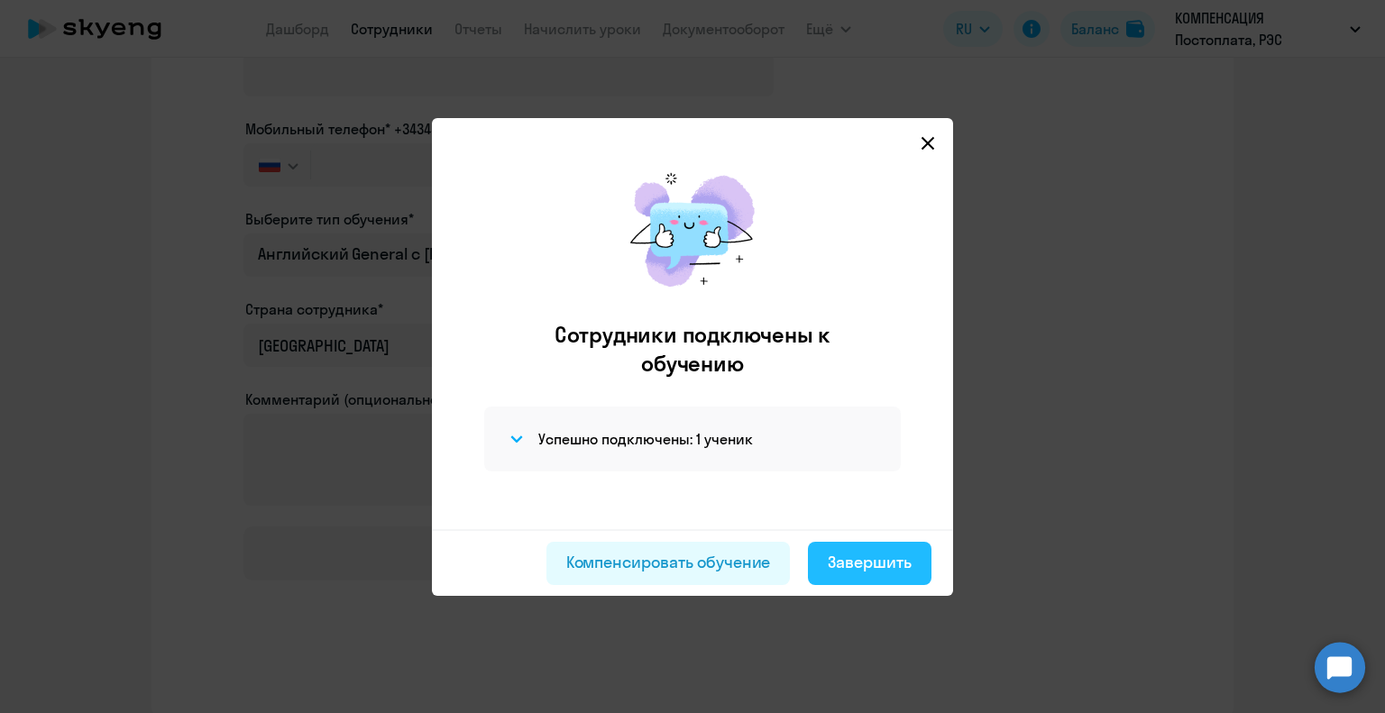
click at [880, 556] on div "Завершить" at bounding box center [870, 562] width 84 height 23
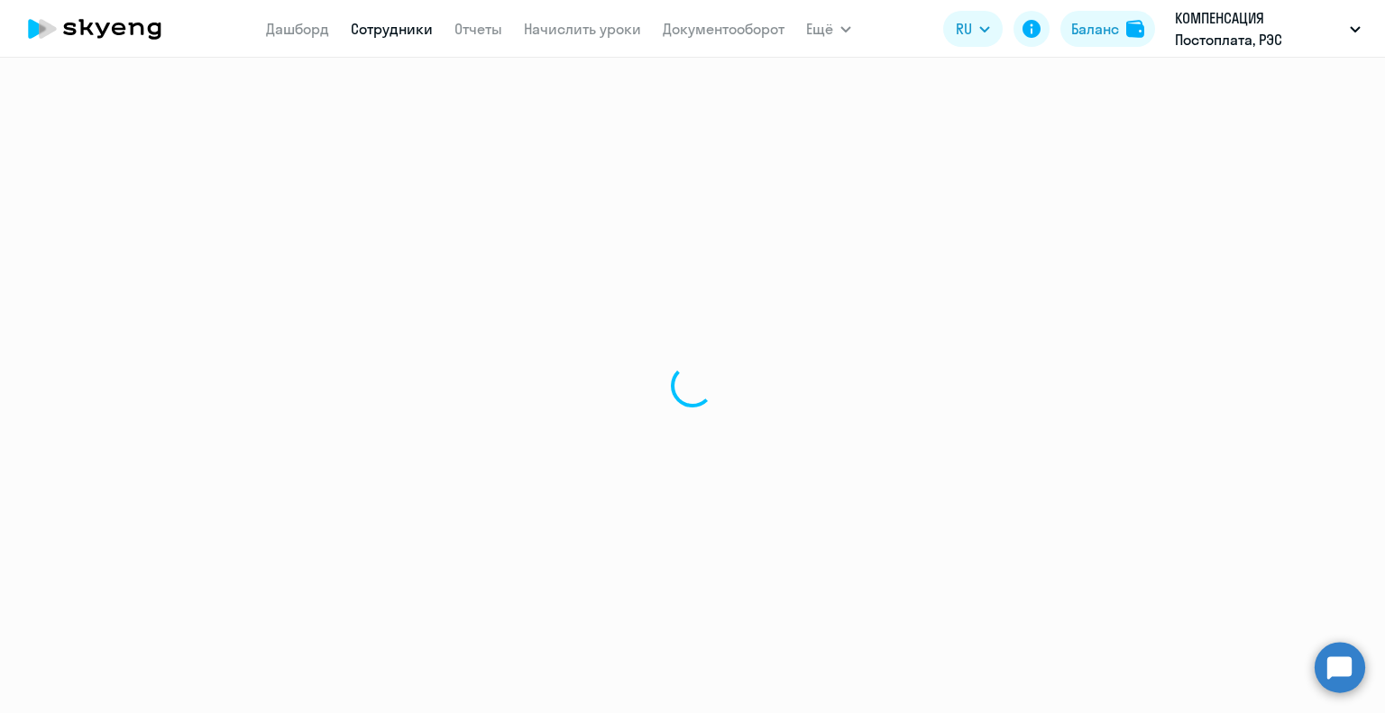
select select "30"
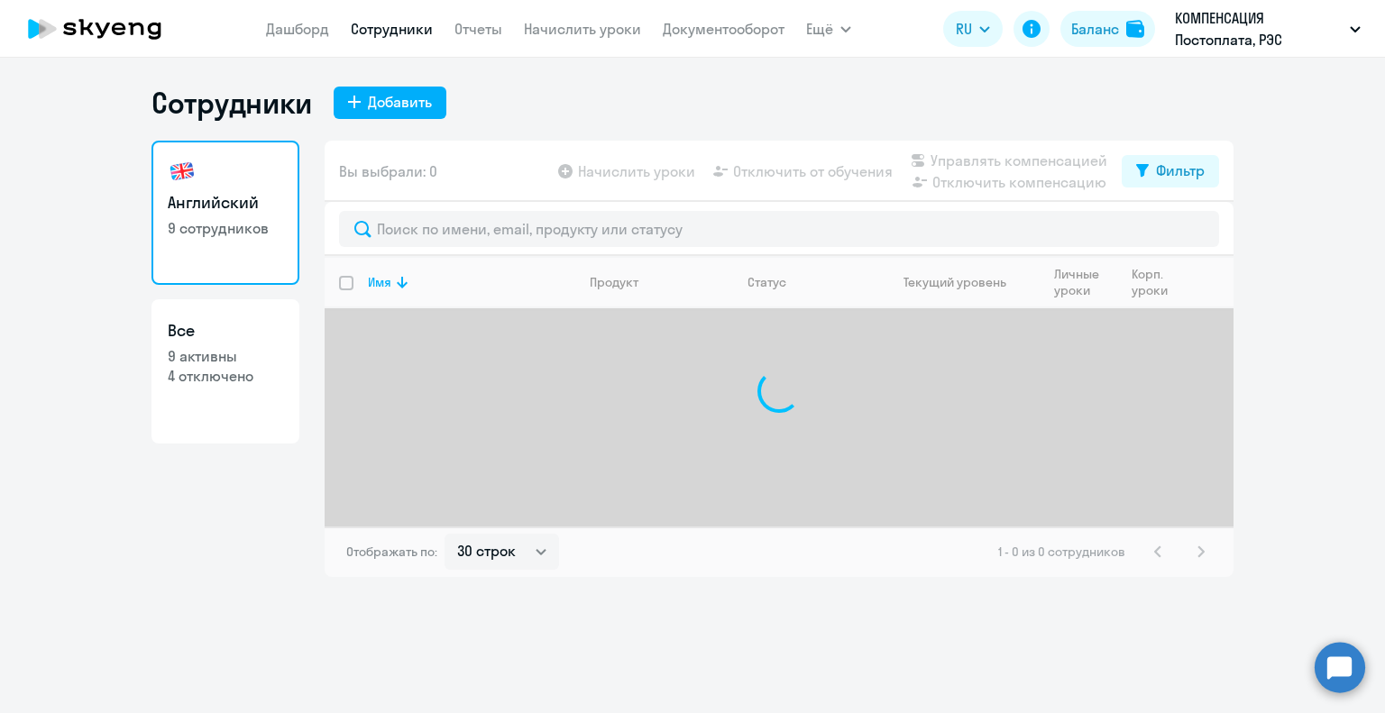
select select "30"
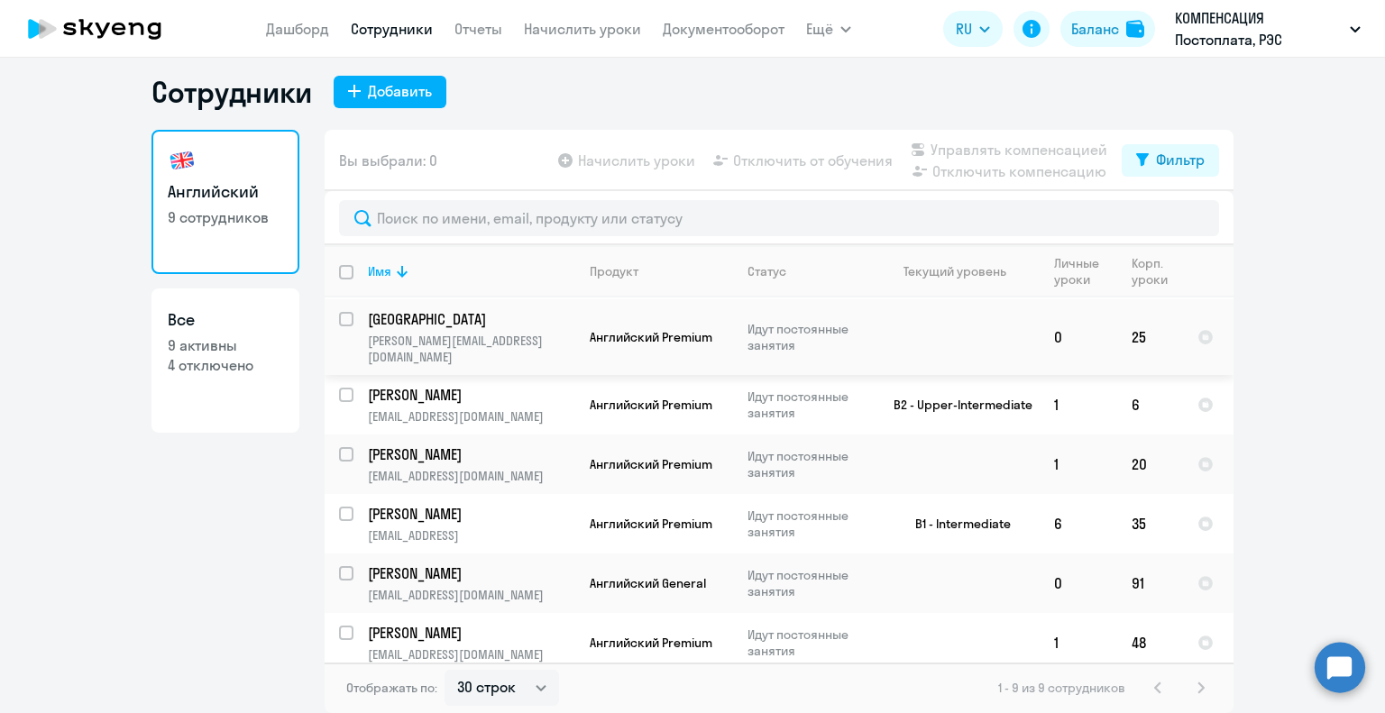
scroll to position [173, 0]
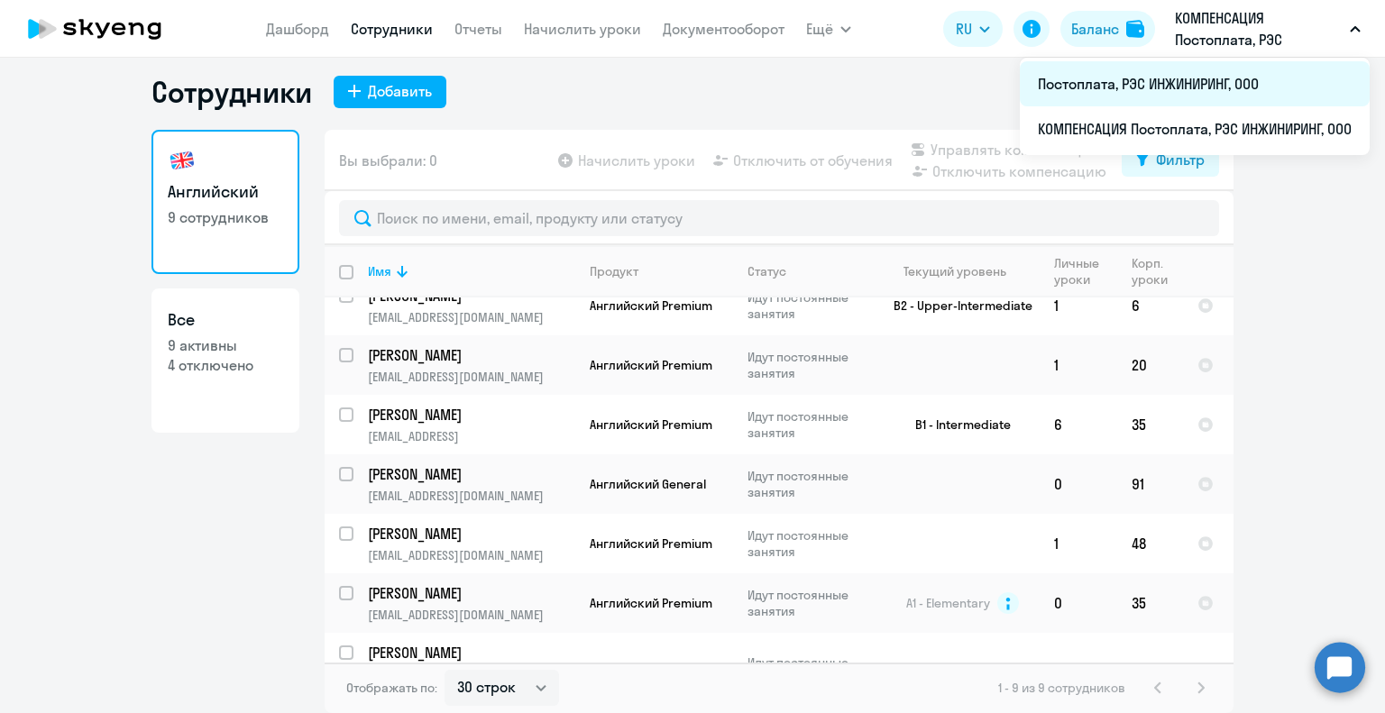
click at [1201, 82] on li "Постоплата, РЭС ИНЖИНИРИНГ, ООО" at bounding box center [1195, 83] width 350 height 45
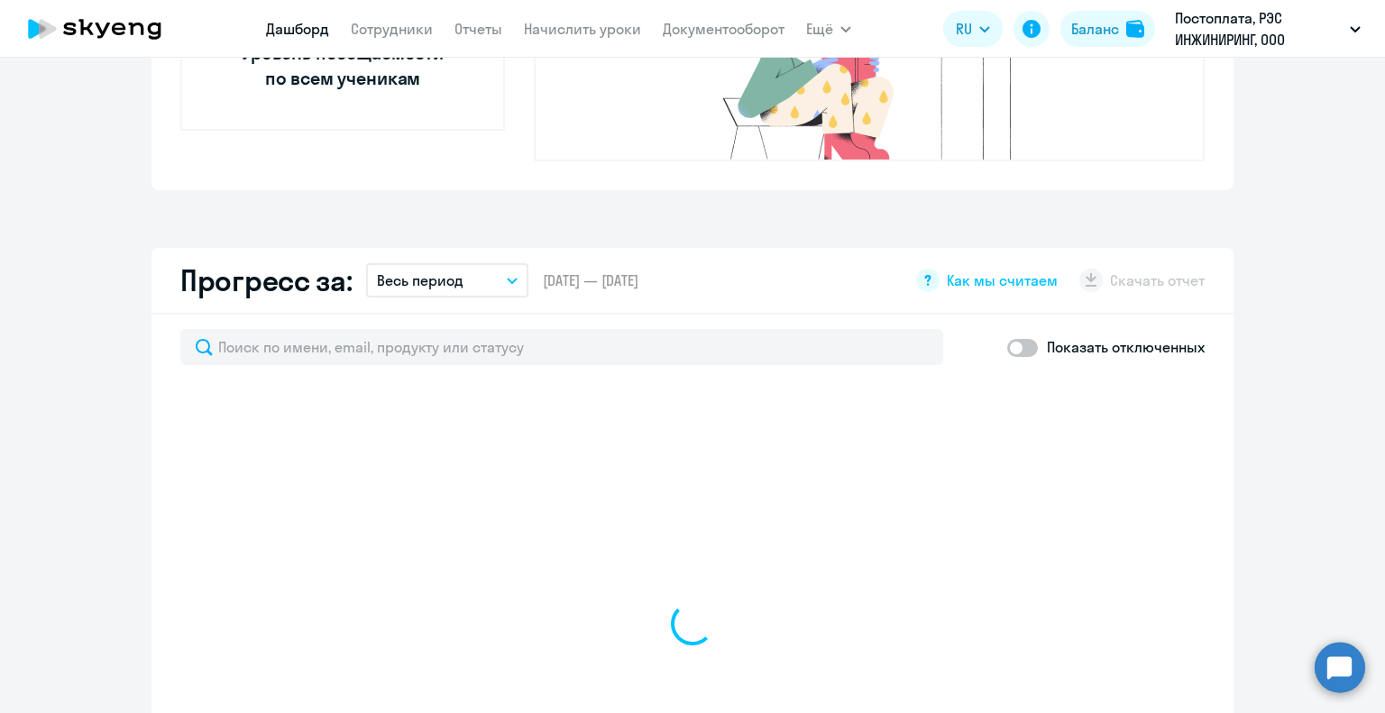
scroll to position [912, 0]
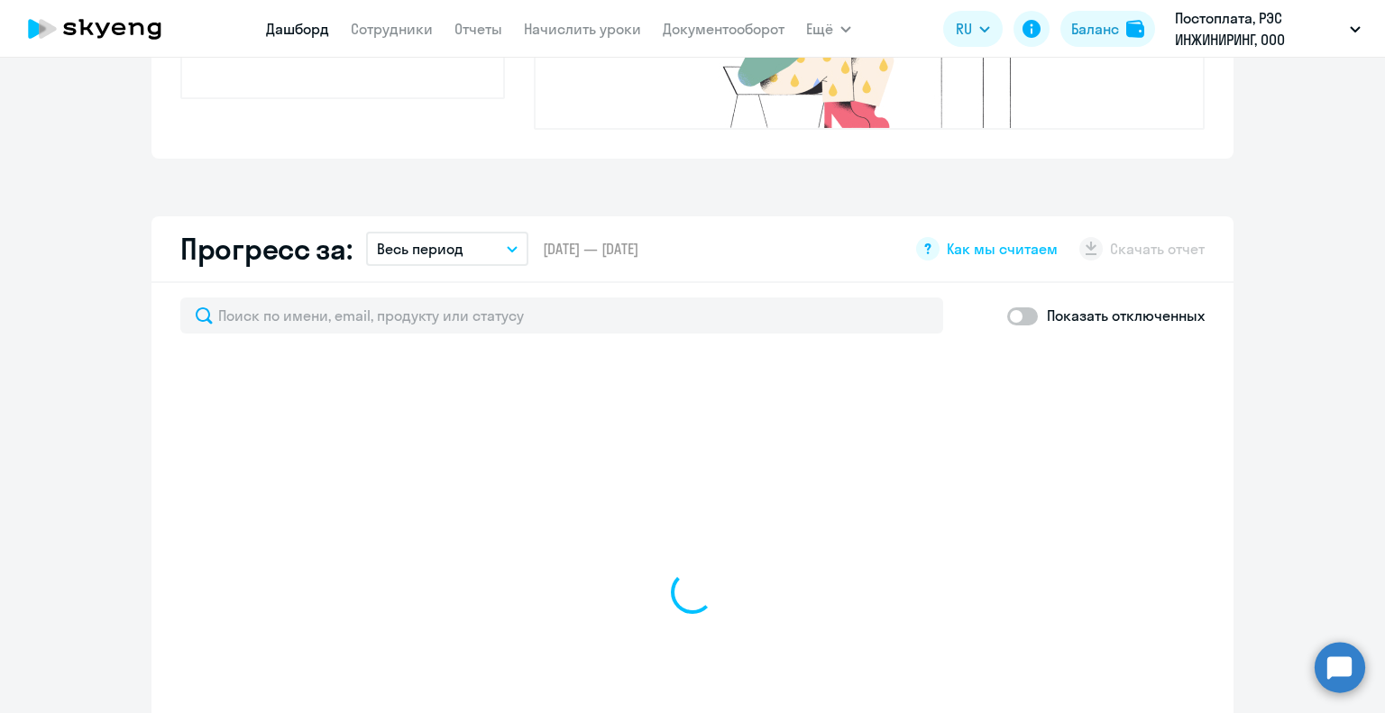
select select "30"
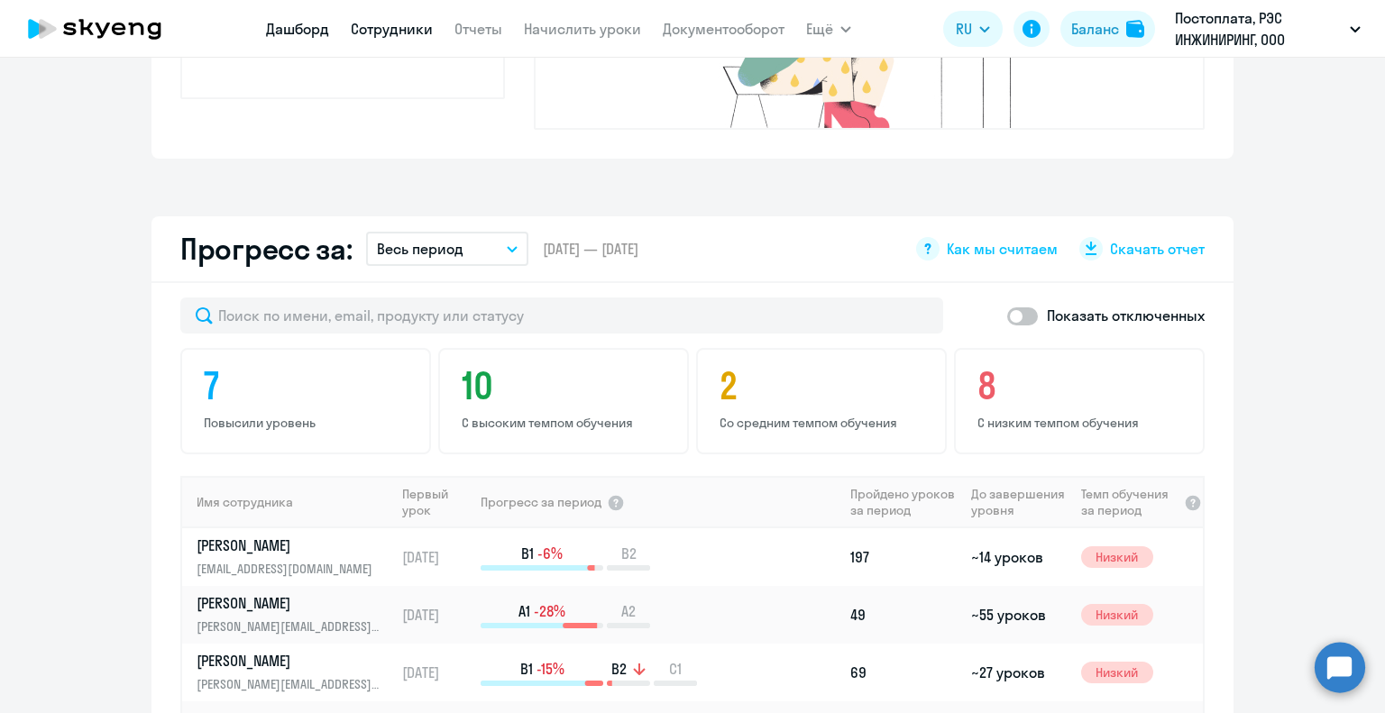
click at [405, 32] on link "Сотрудники" at bounding box center [392, 29] width 82 height 18
select select "30"
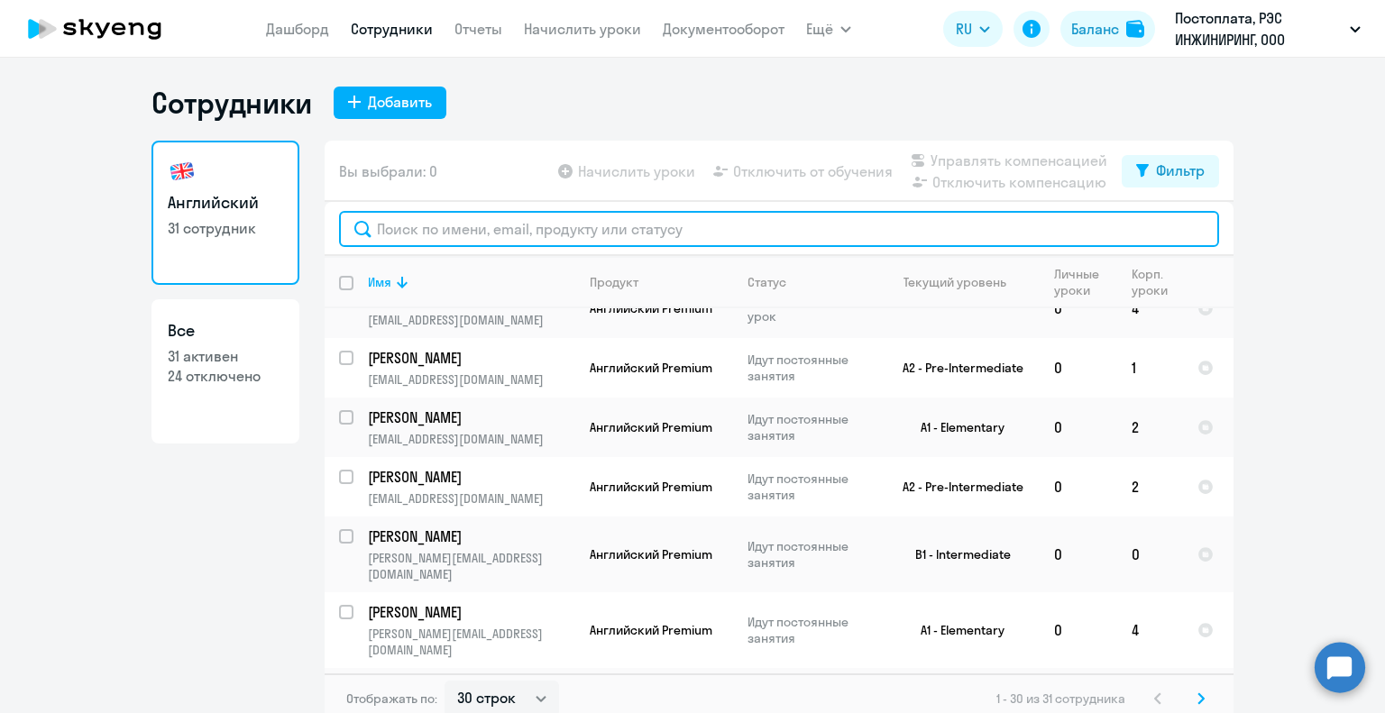
drag, startPoint x: 433, startPoint y: 232, endPoint x: 426, endPoint y: 213, distance: 20.0
click at [433, 232] on input "text" at bounding box center [779, 229] width 880 height 36
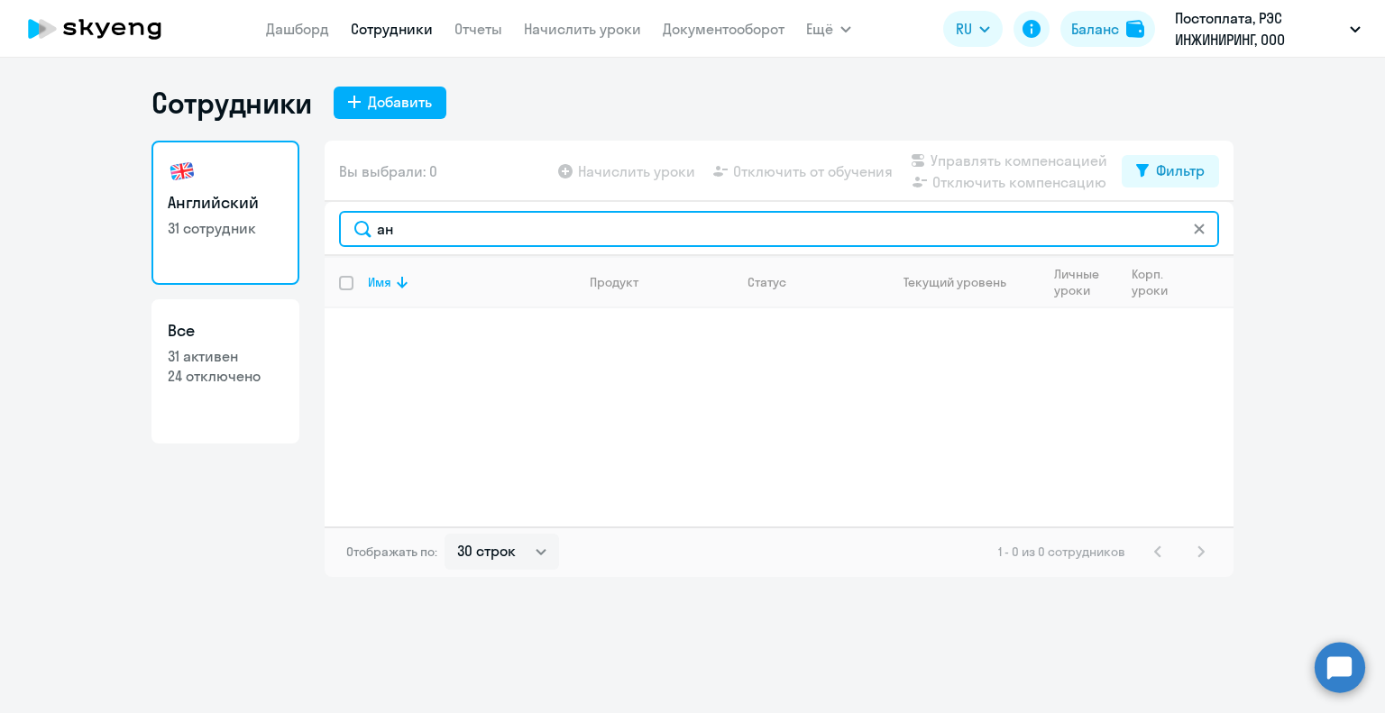
type input "[PERSON_NAME]"
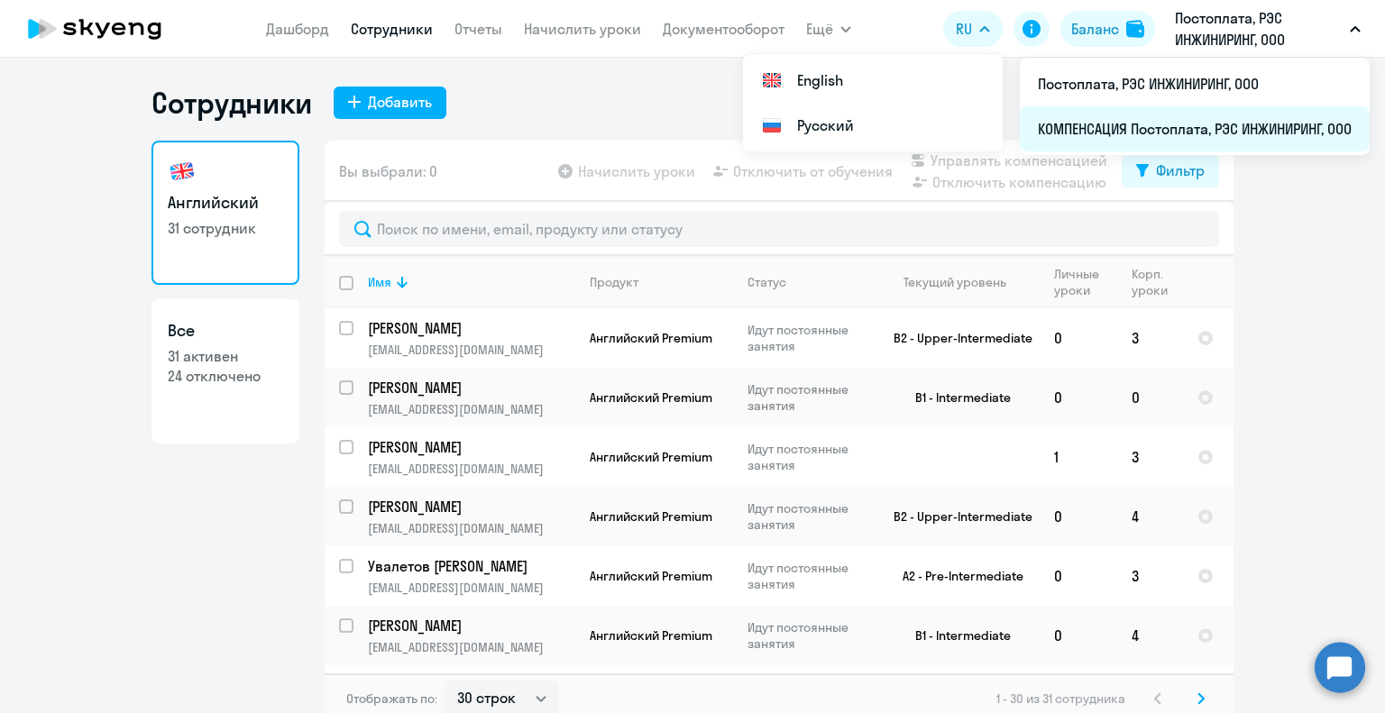
click at [1232, 125] on li "КОМПЕНСАЦИЯ Постоплата, РЭС ИНЖИНИРИНГ, ООО" at bounding box center [1195, 128] width 350 height 45
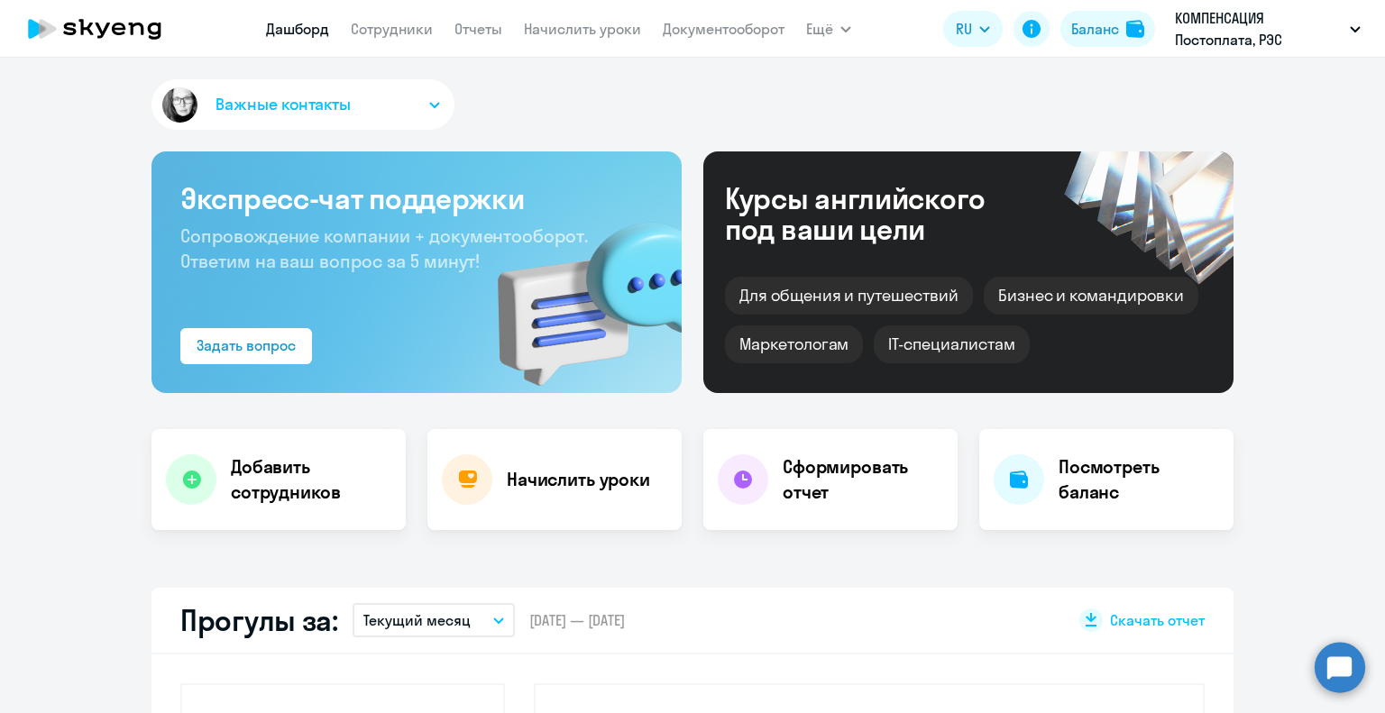
select select "30"
click at [398, 35] on link "Сотрудники" at bounding box center [392, 29] width 82 height 18
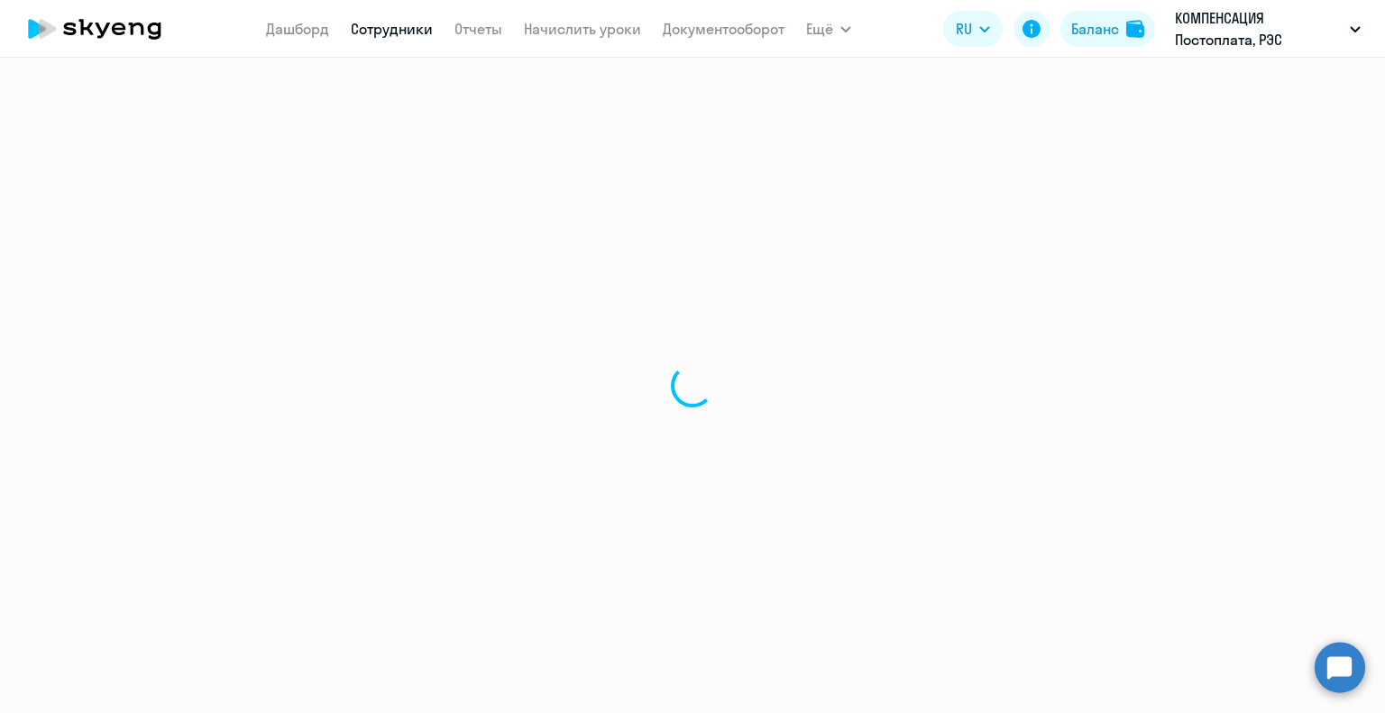
select select "30"
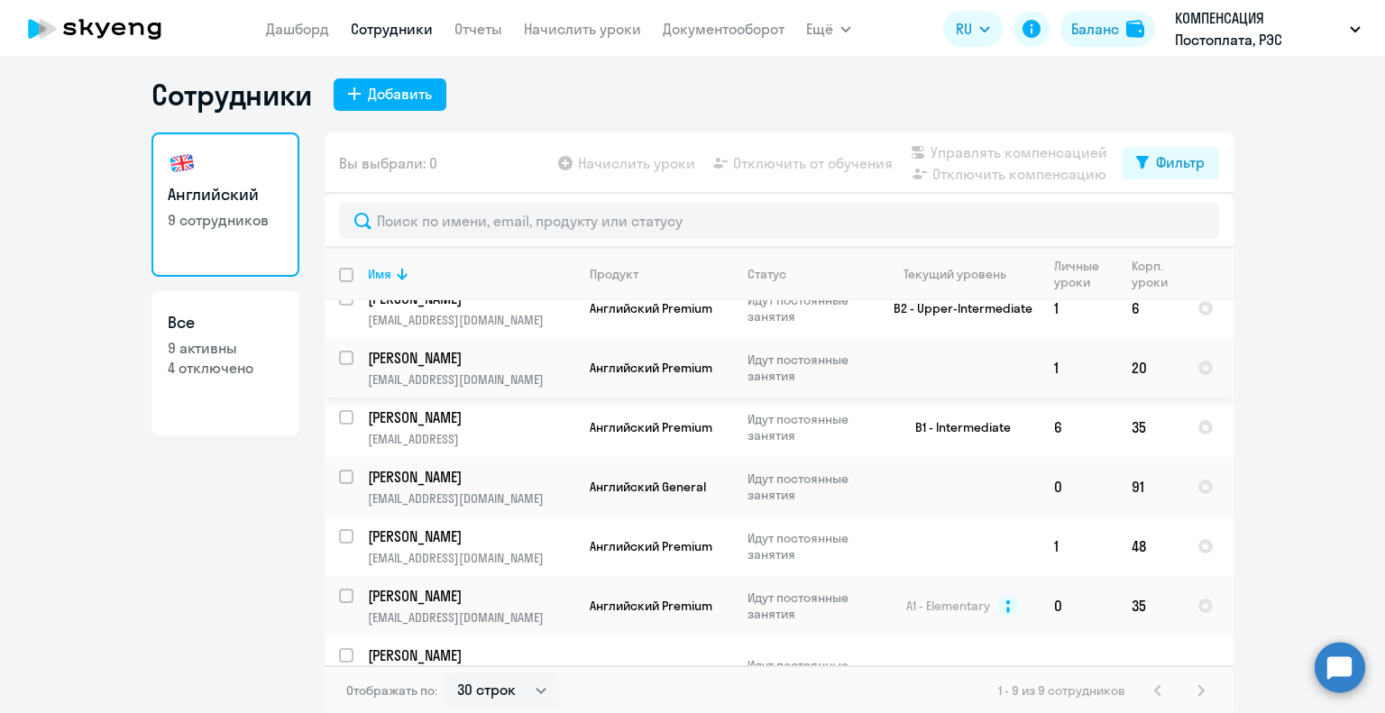
scroll to position [11, 0]
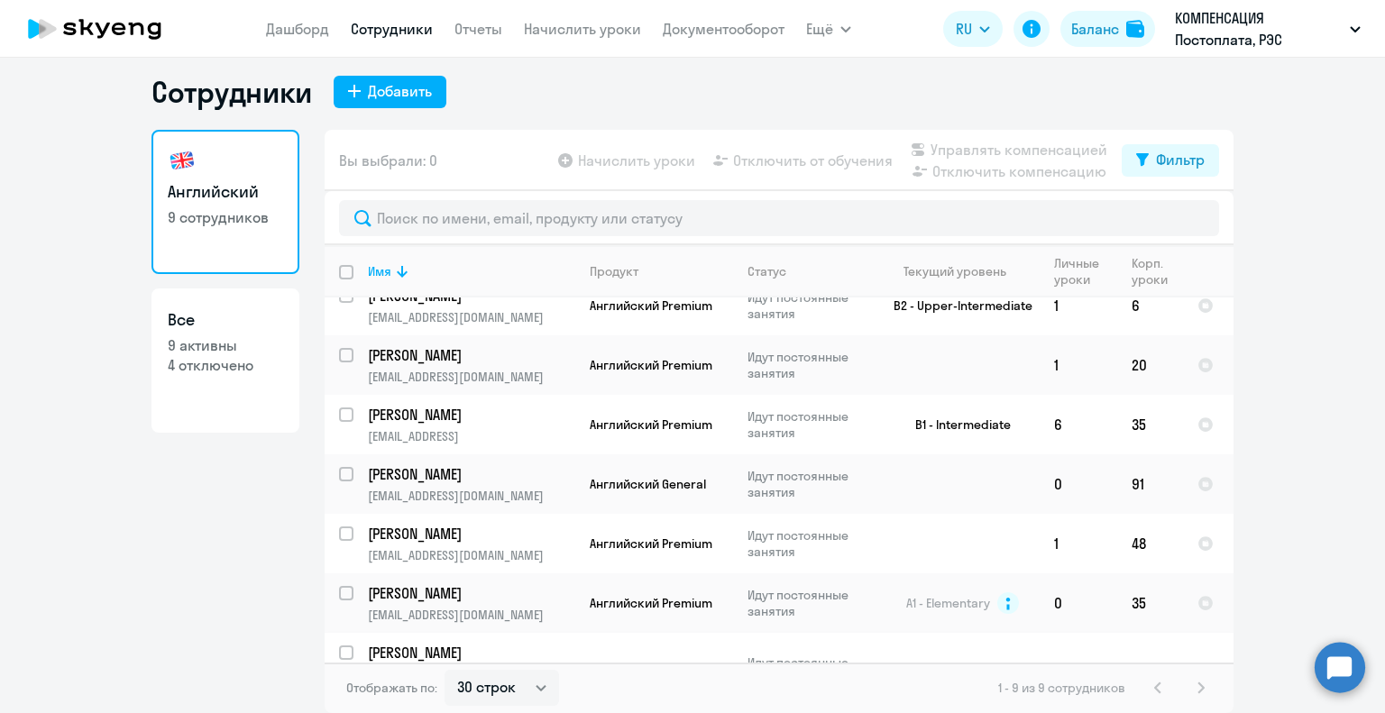
click at [339, 645] on input "select row 42071696" at bounding box center [357, 663] width 36 height 36
checkbox input "true"
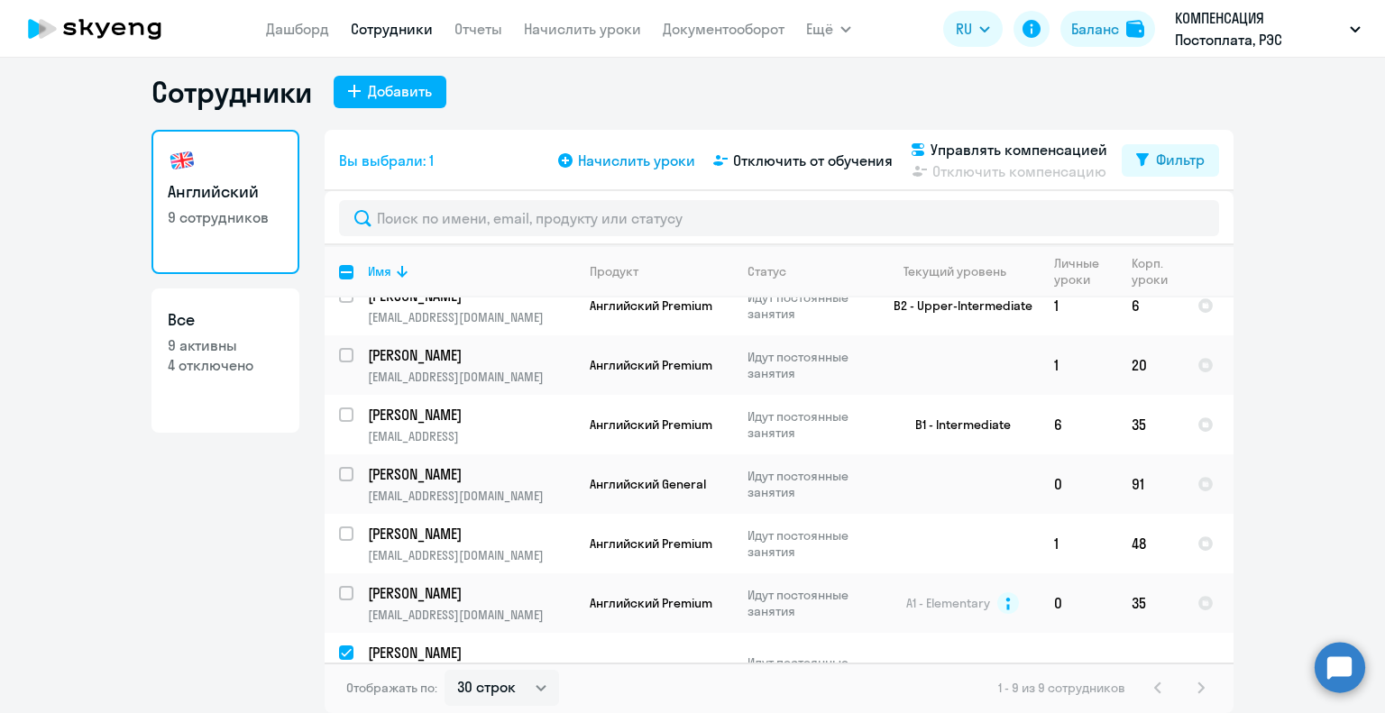
click at [635, 161] on span "Начислить уроки" at bounding box center [636, 161] width 117 height 22
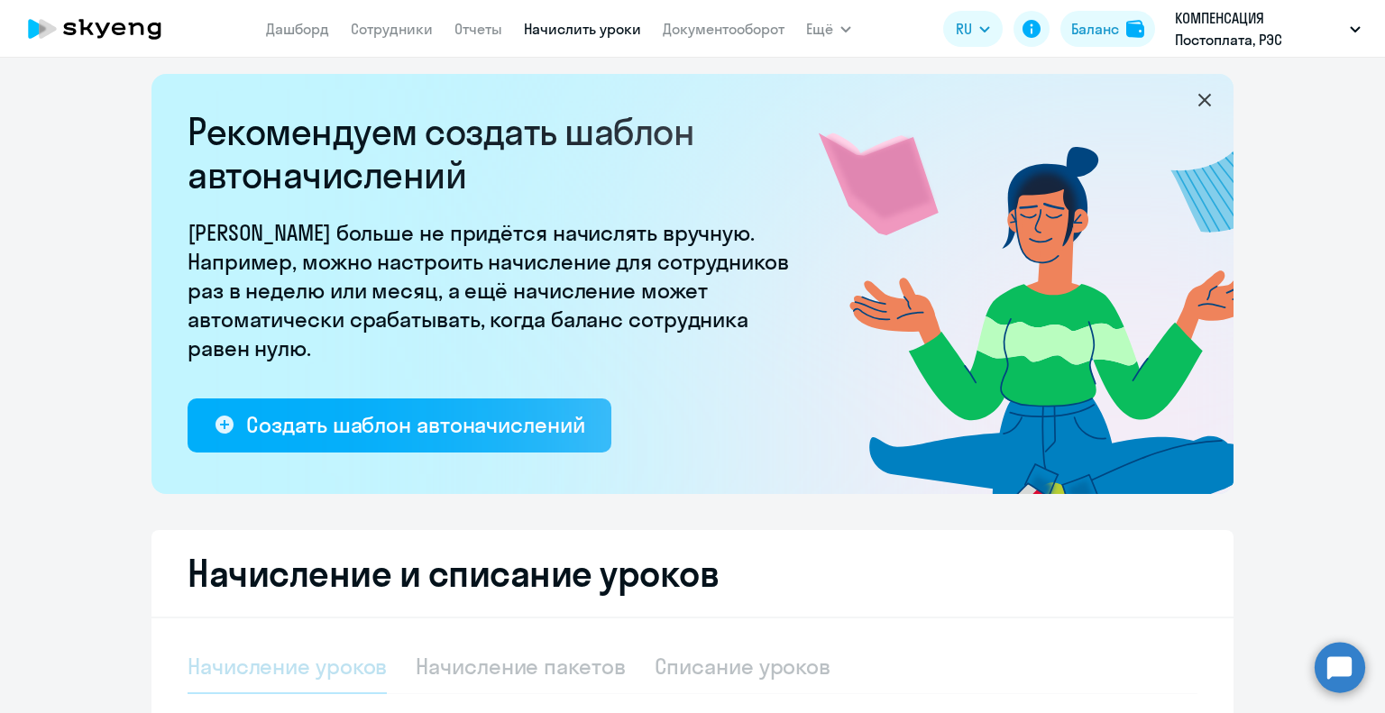
select select "10"
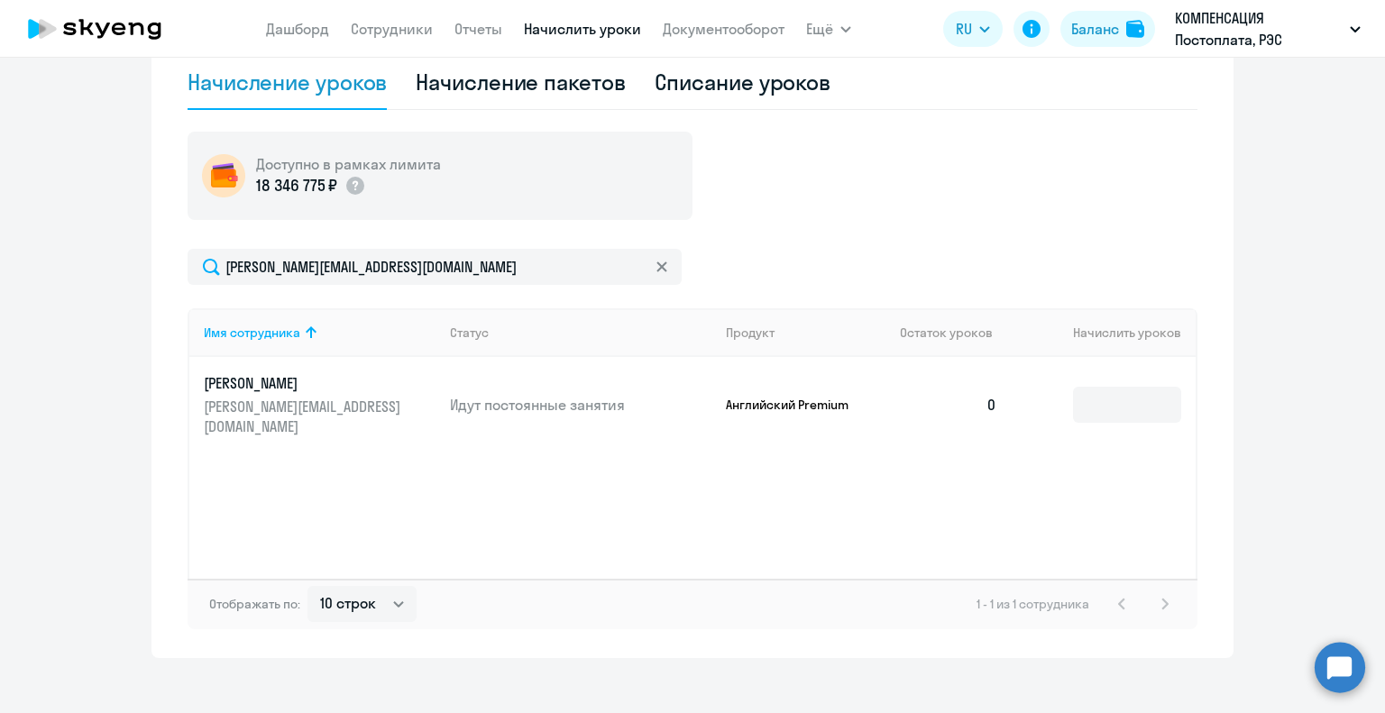
scroll to position [612, 0]
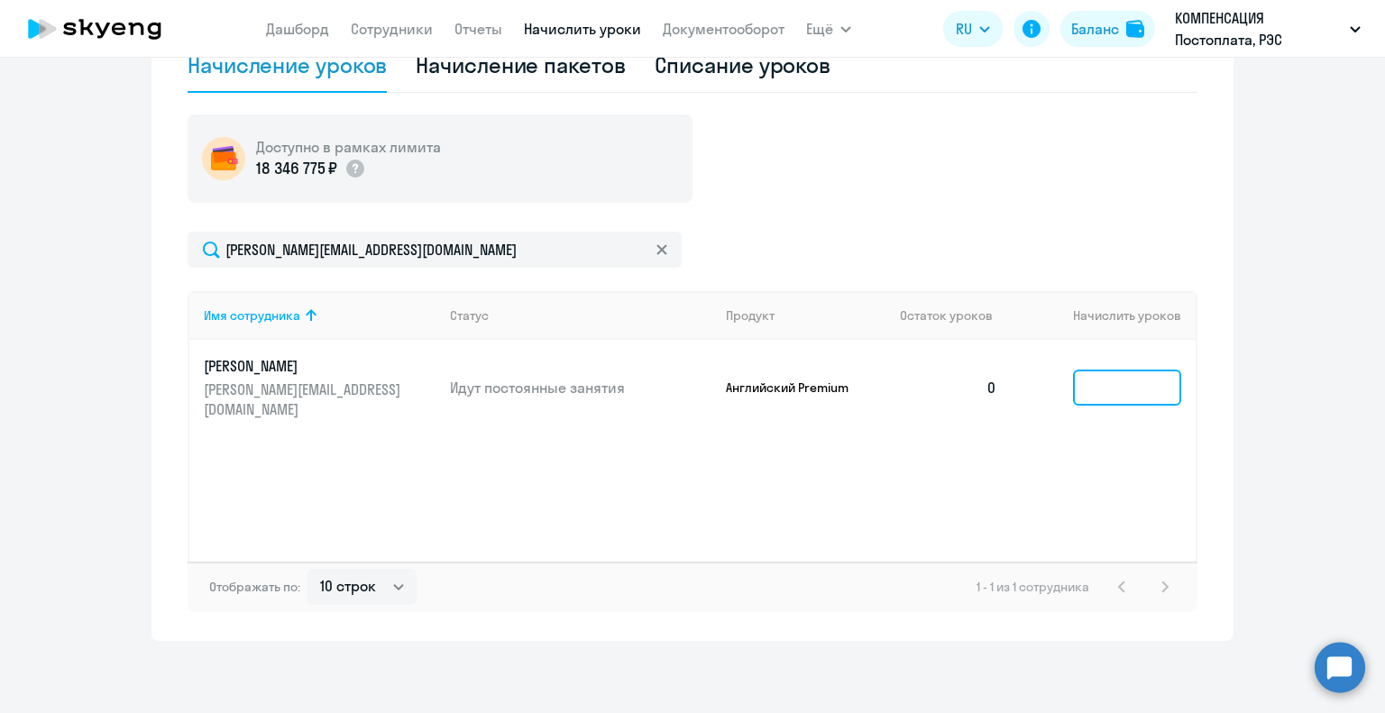
click at [1103, 370] on input at bounding box center [1127, 388] width 108 height 36
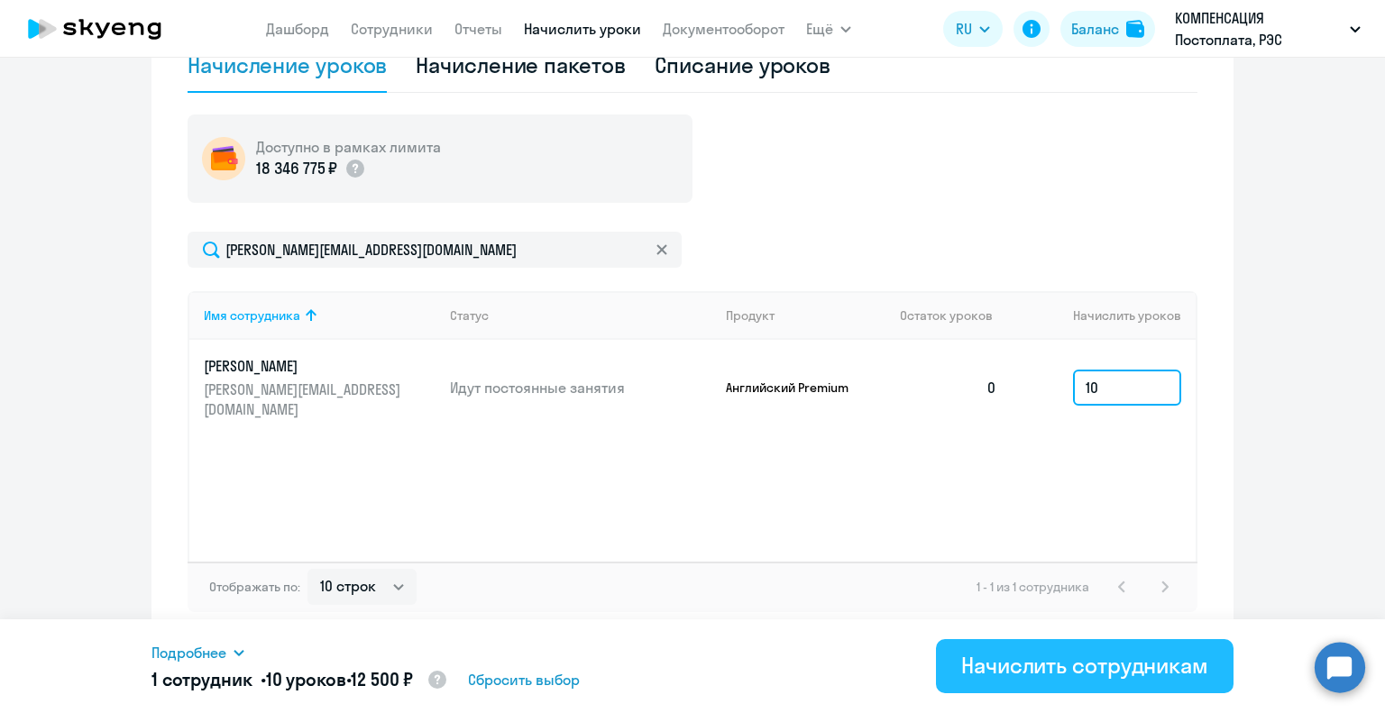
type input "10"
click at [1071, 670] on div "Начислить сотрудникам" at bounding box center [1084, 665] width 247 height 29
